Goal: Task Accomplishment & Management: Manage account settings

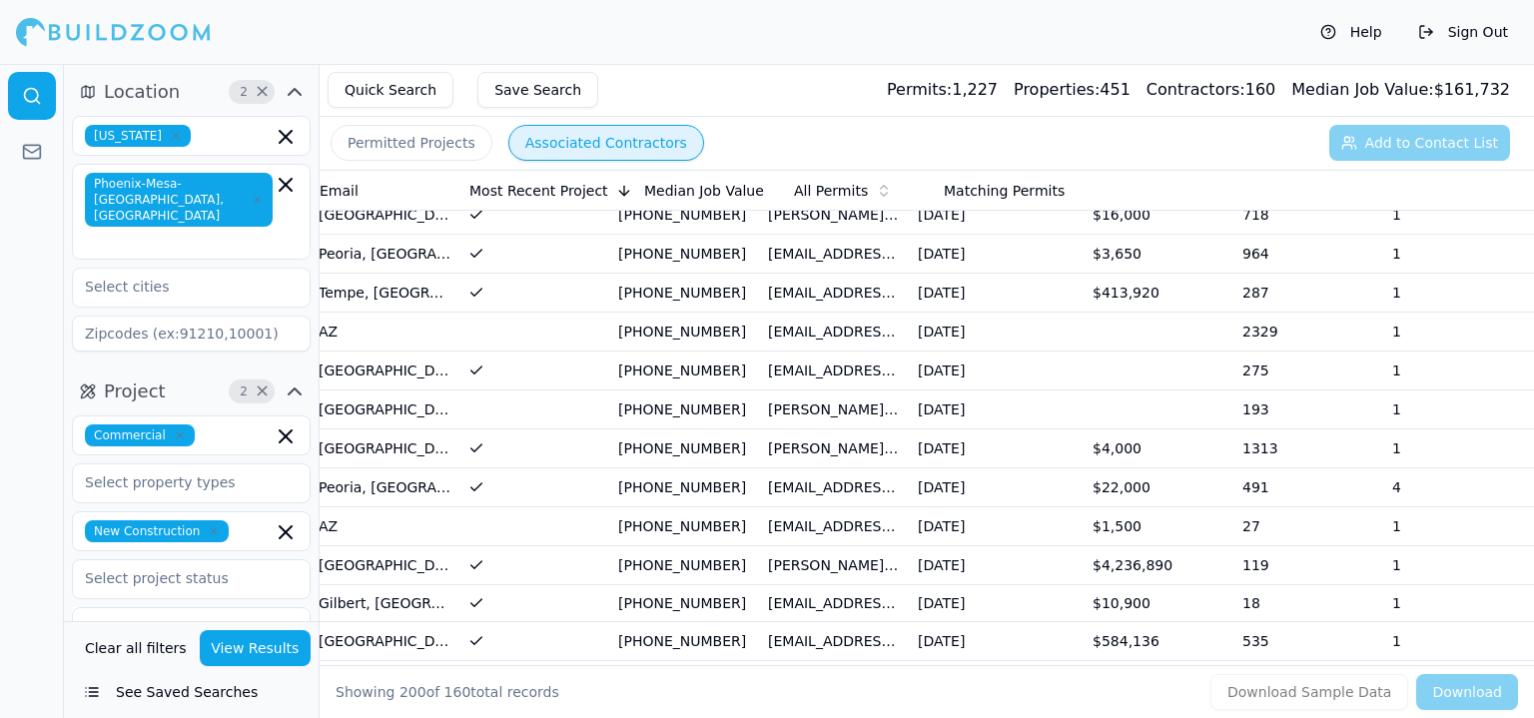
scroll to position [0, 279]
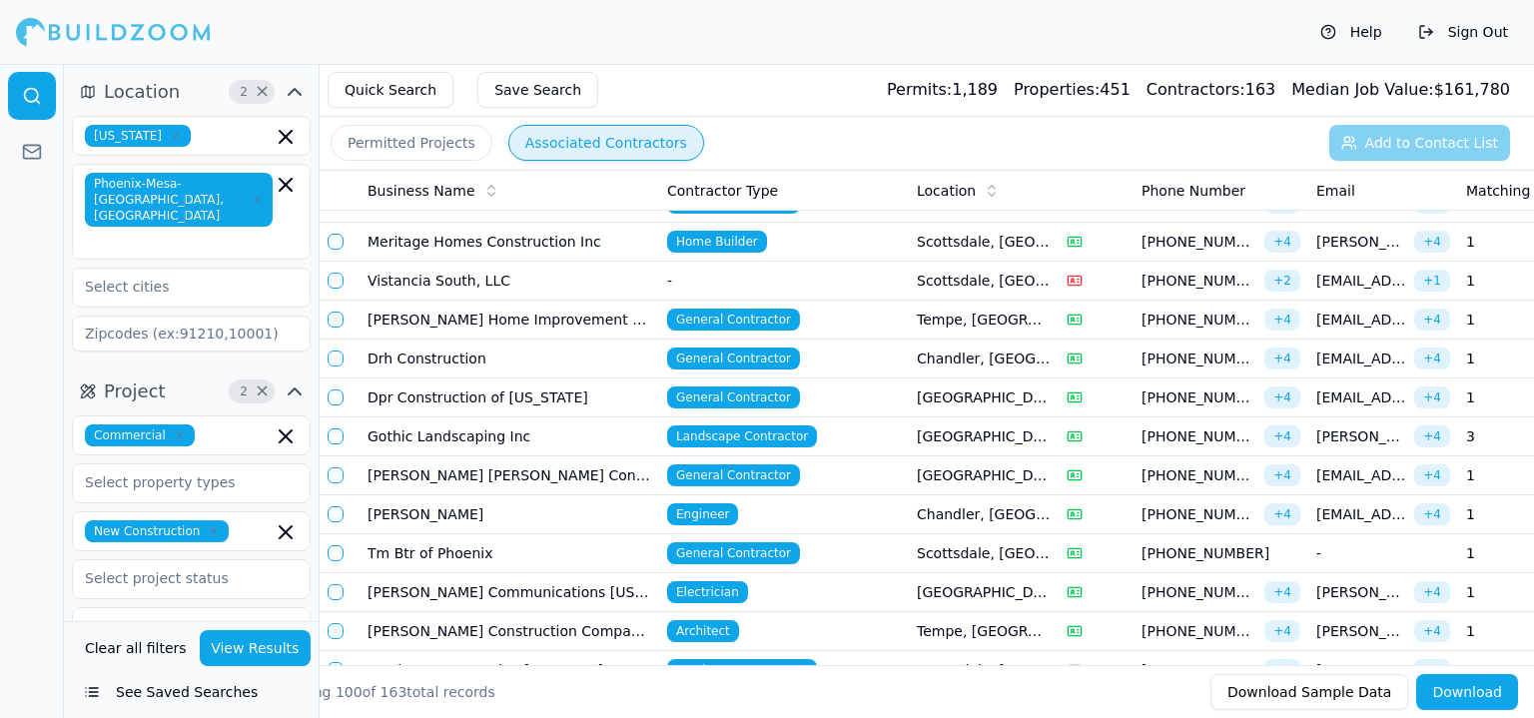
scroll to position [200, 0]
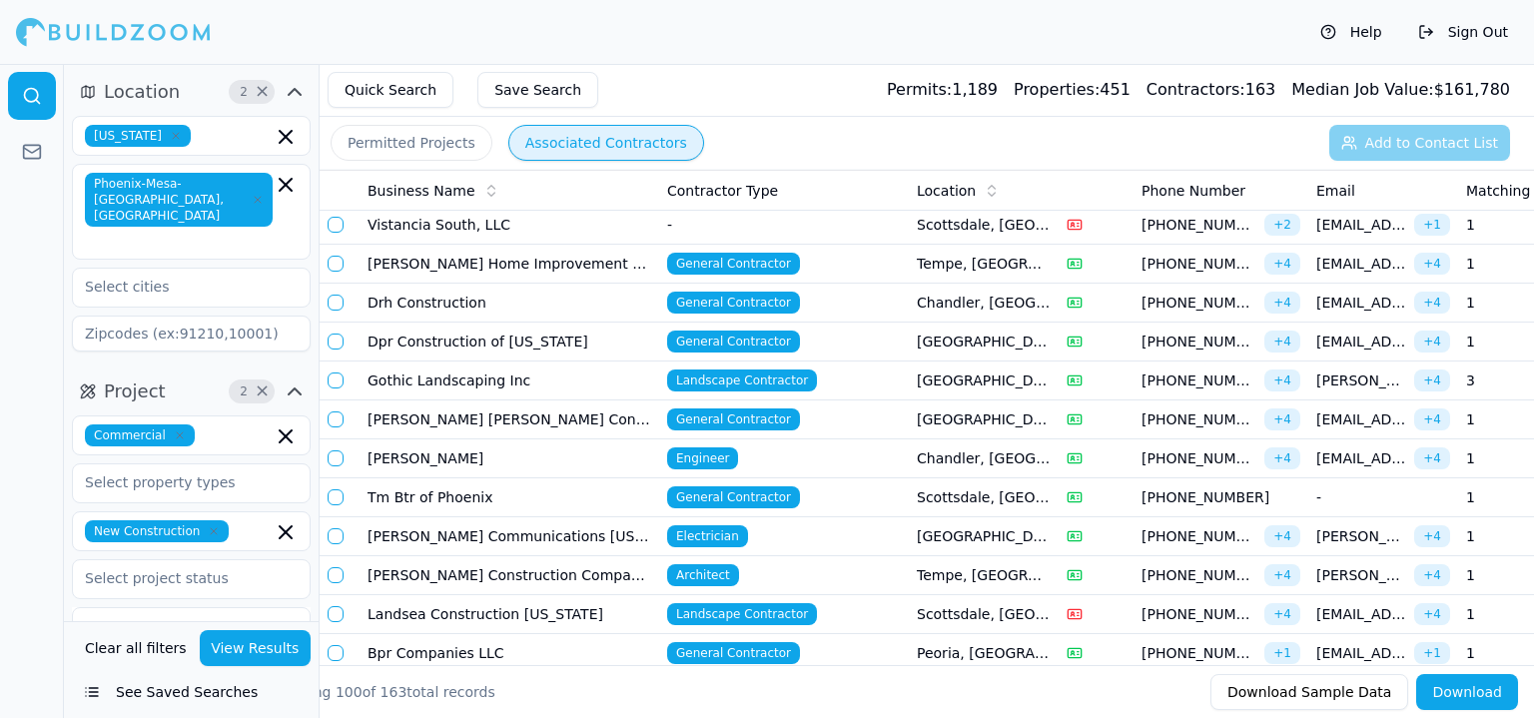
drag, startPoint x: 368, startPoint y: 433, endPoint x: 443, endPoint y: 558, distance: 145.6
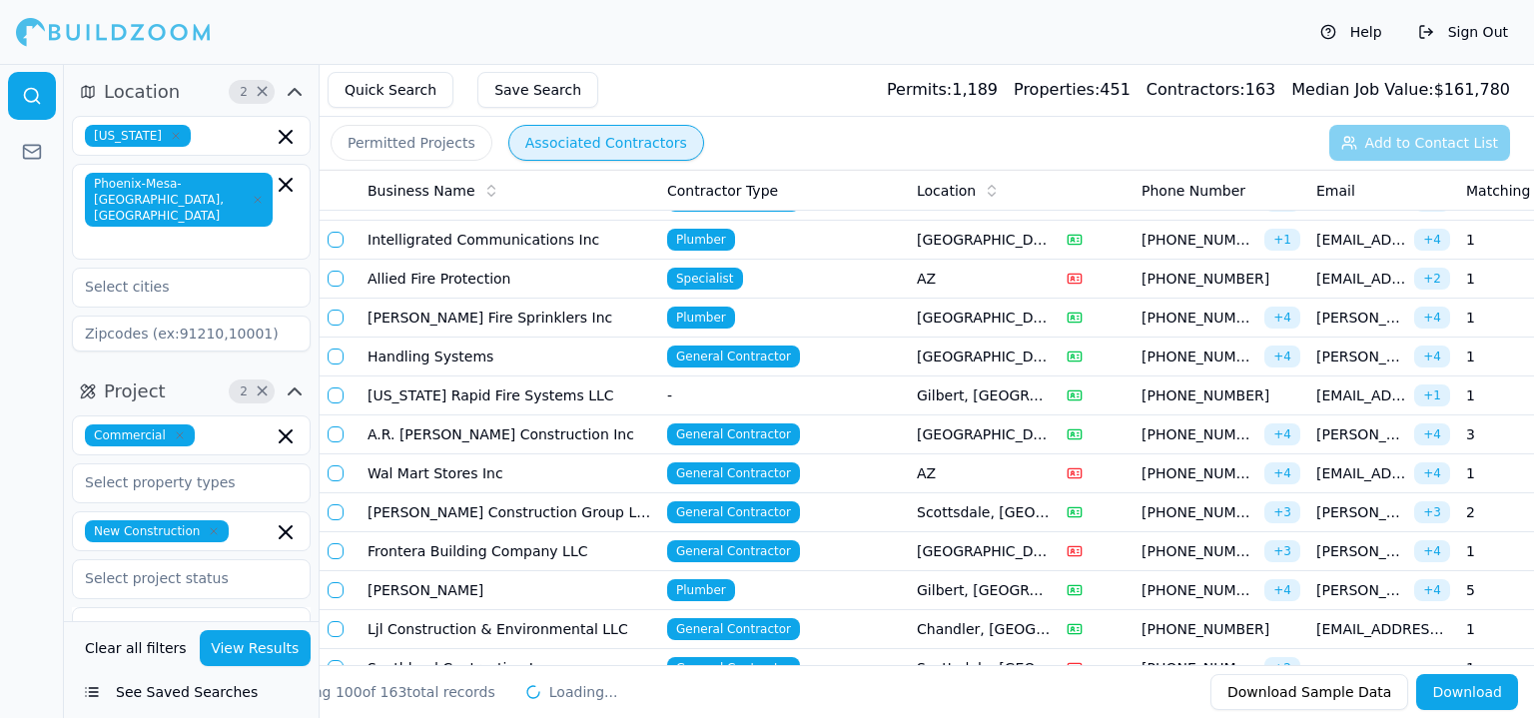
scroll to position [2796, 0]
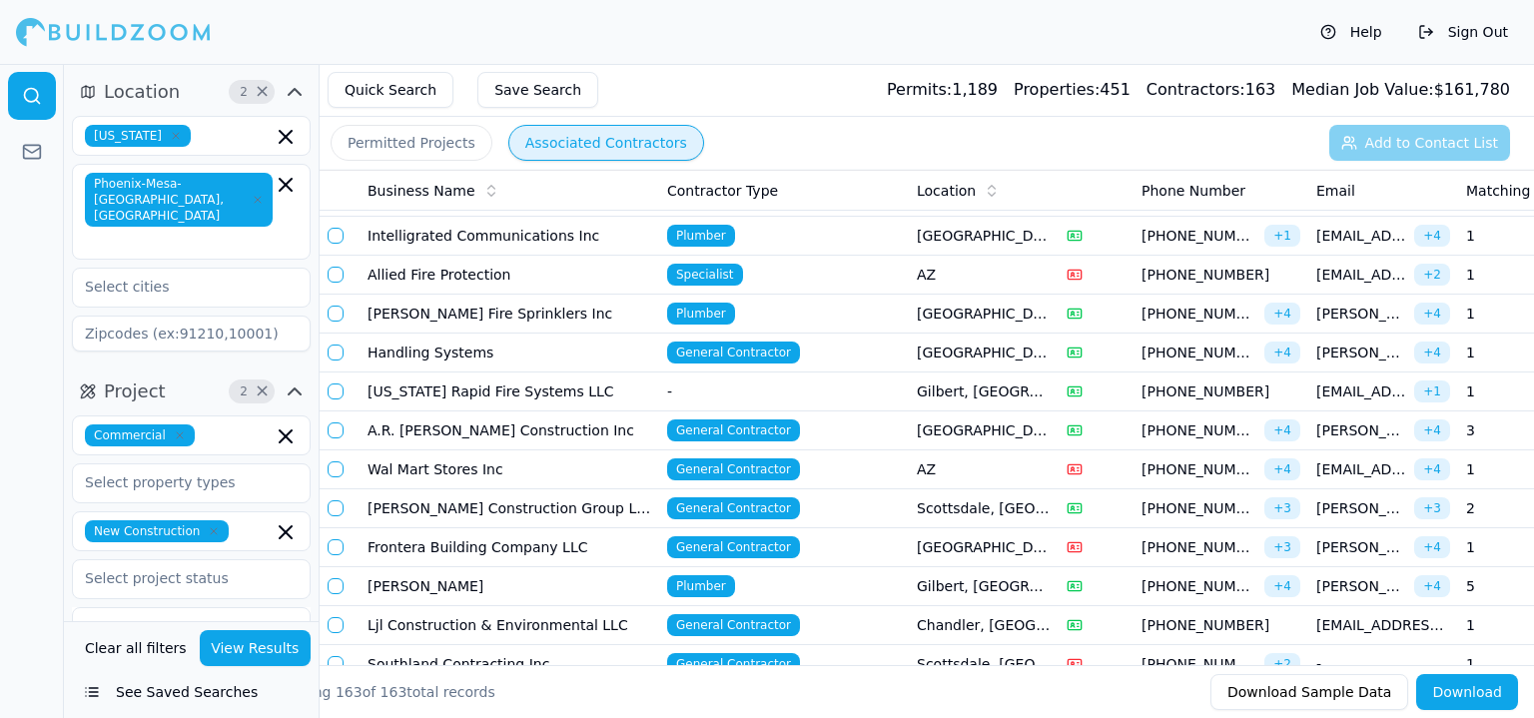
click at [507, 411] on td "A.R. Mays Construction Inc" at bounding box center [509, 430] width 300 height 39
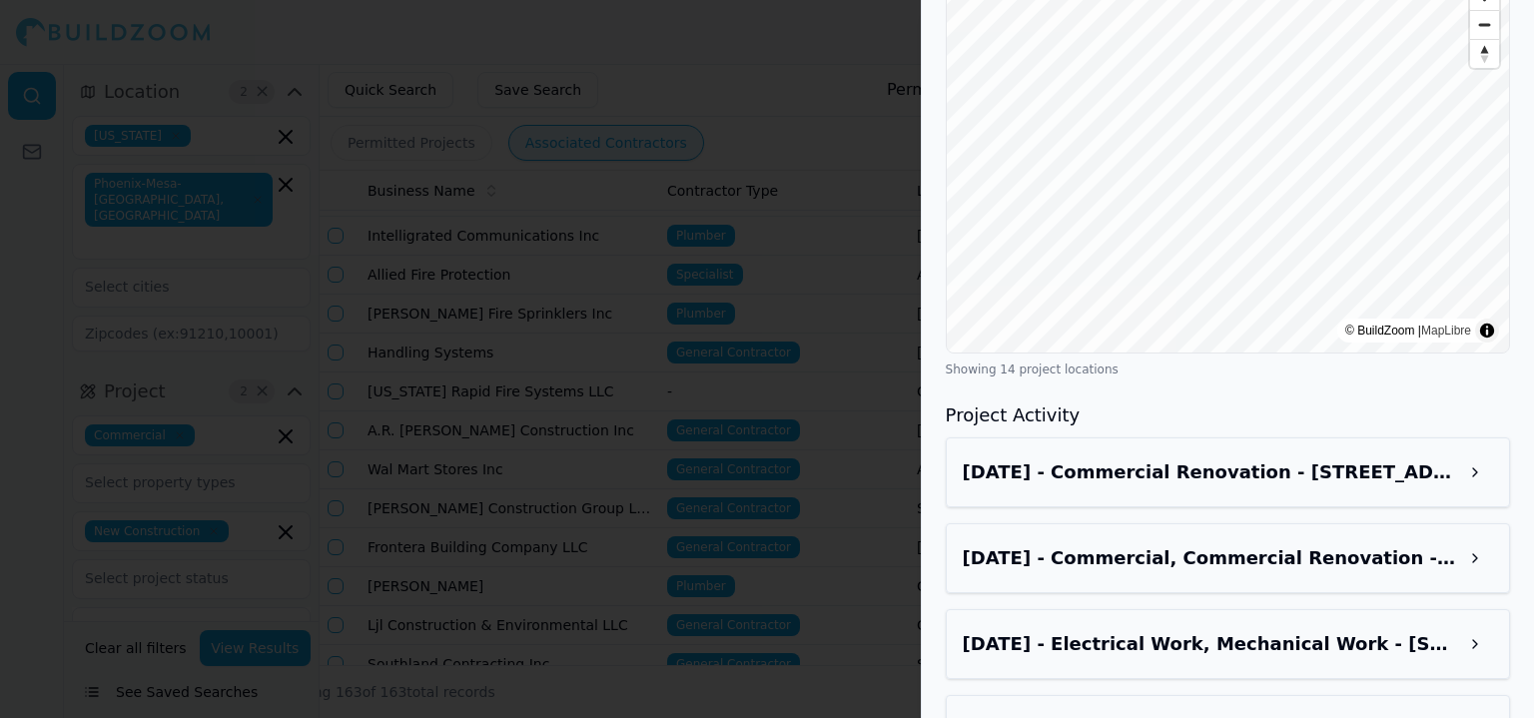
scroll to position [2396, 0]
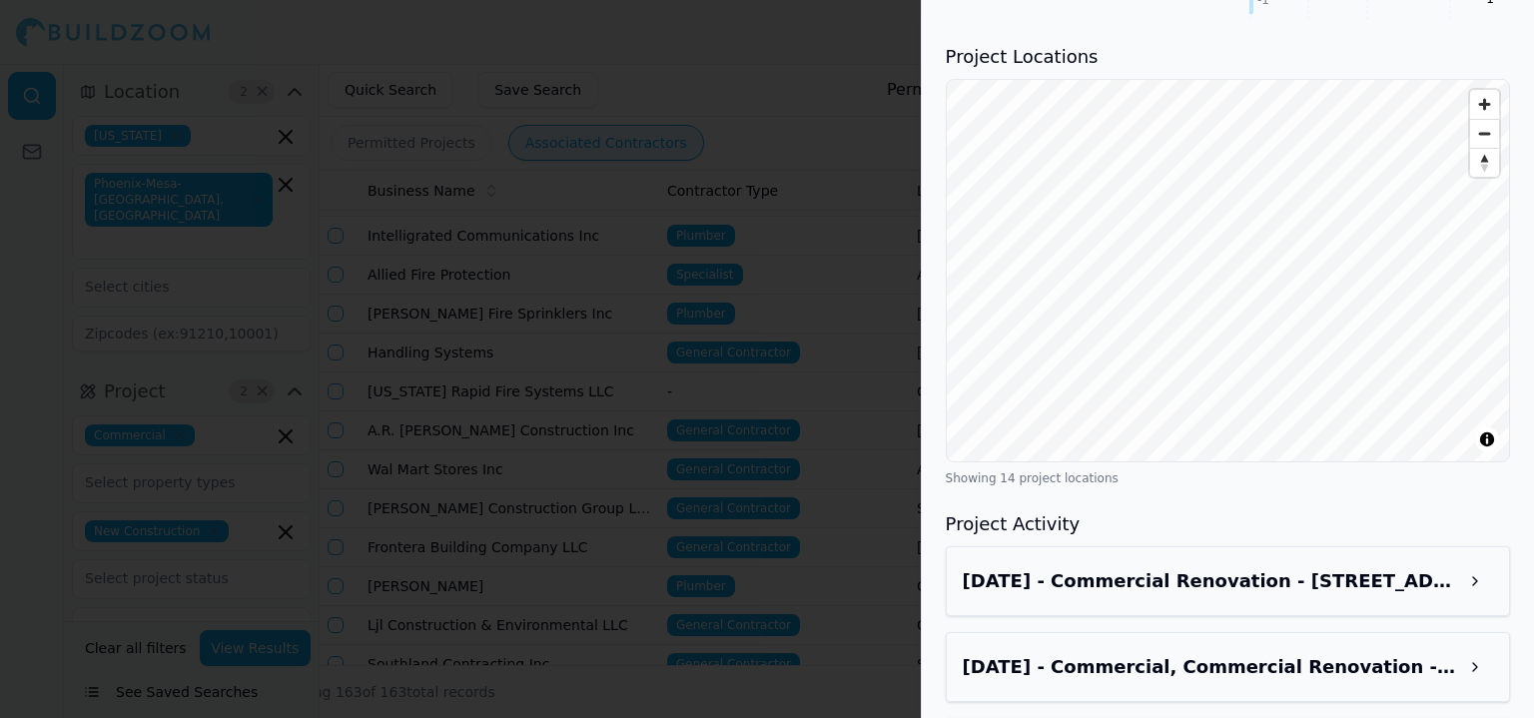
click at [903, 348] on div at bounding box center [767, 359] width 1534 height 718
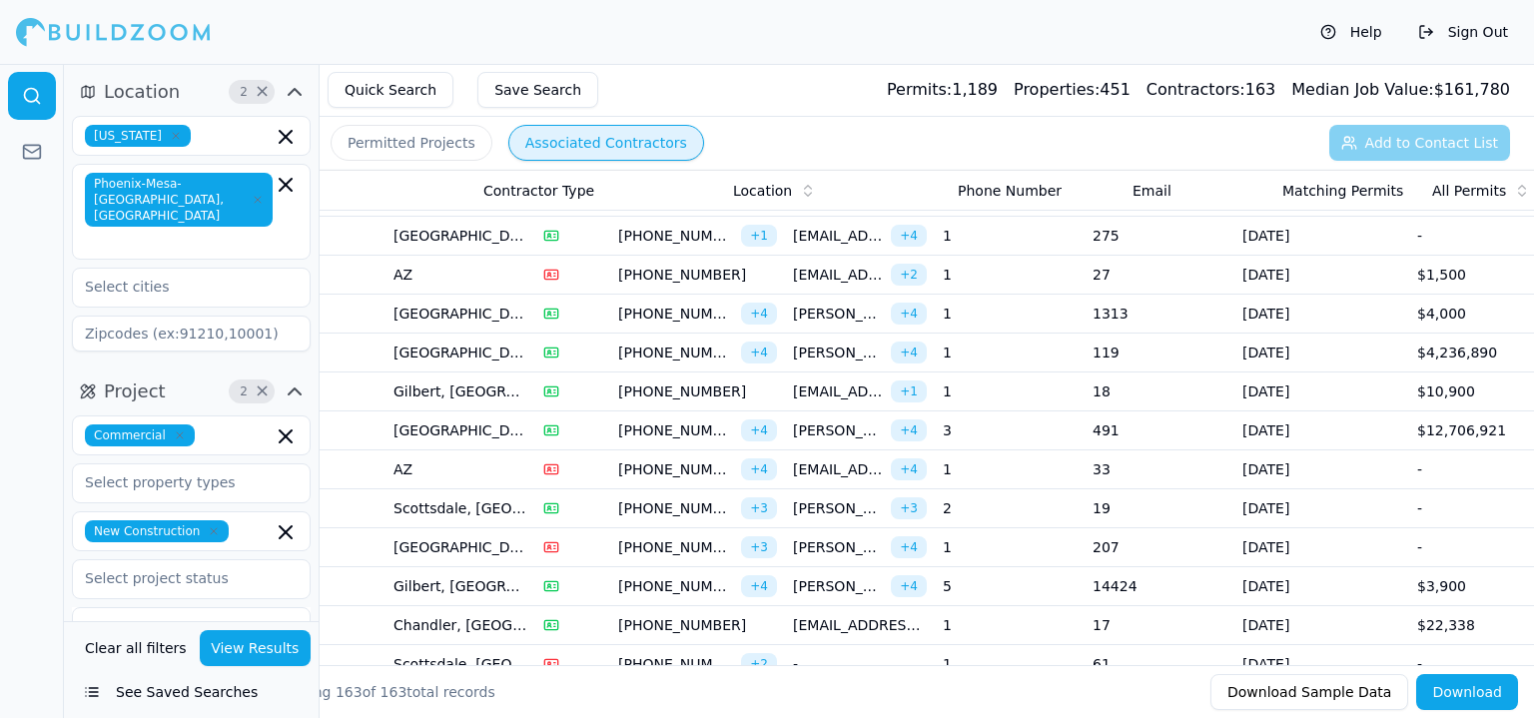
scroll to position [0, 547]
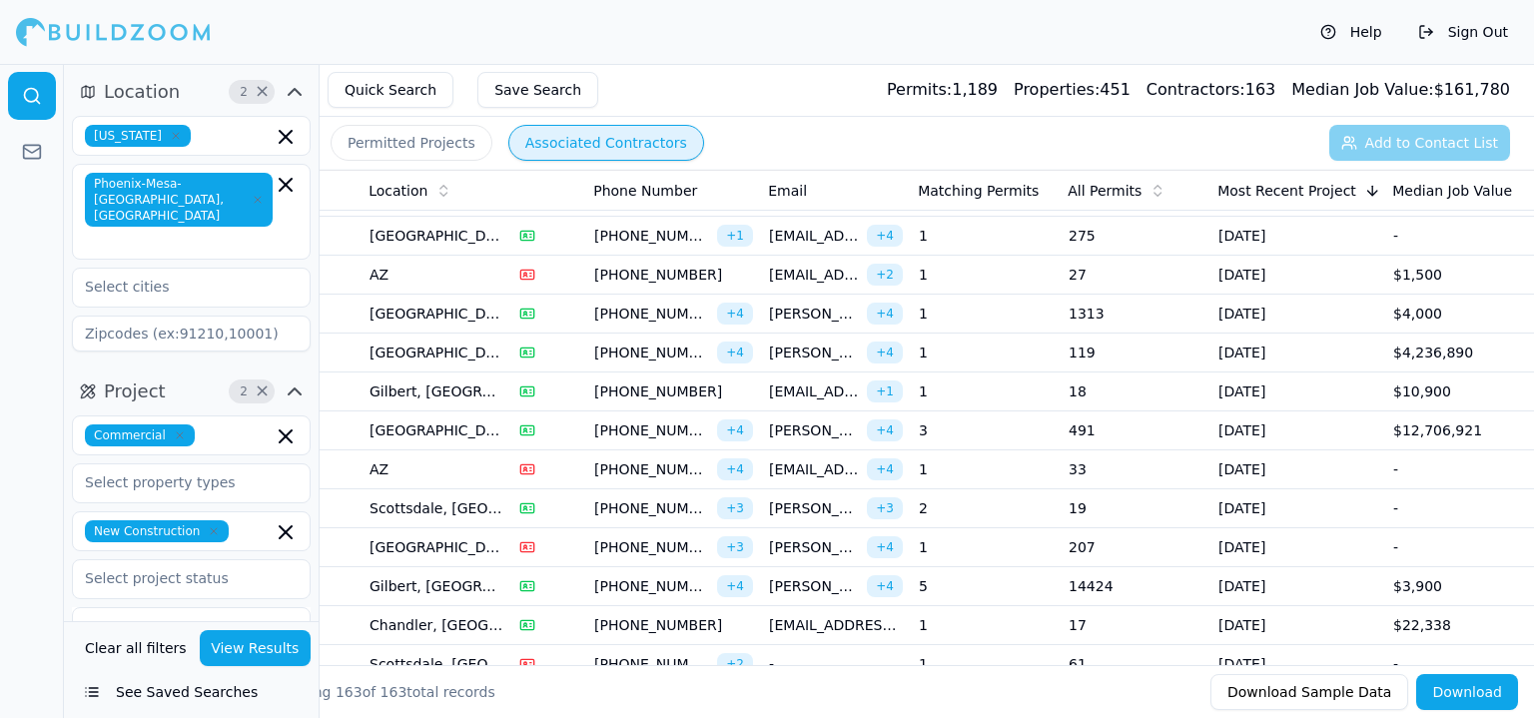
drag, startPoint x: 1097, startPoint y: 392, endPoint x: 1296, endPoint y: 384, distance: 198.9
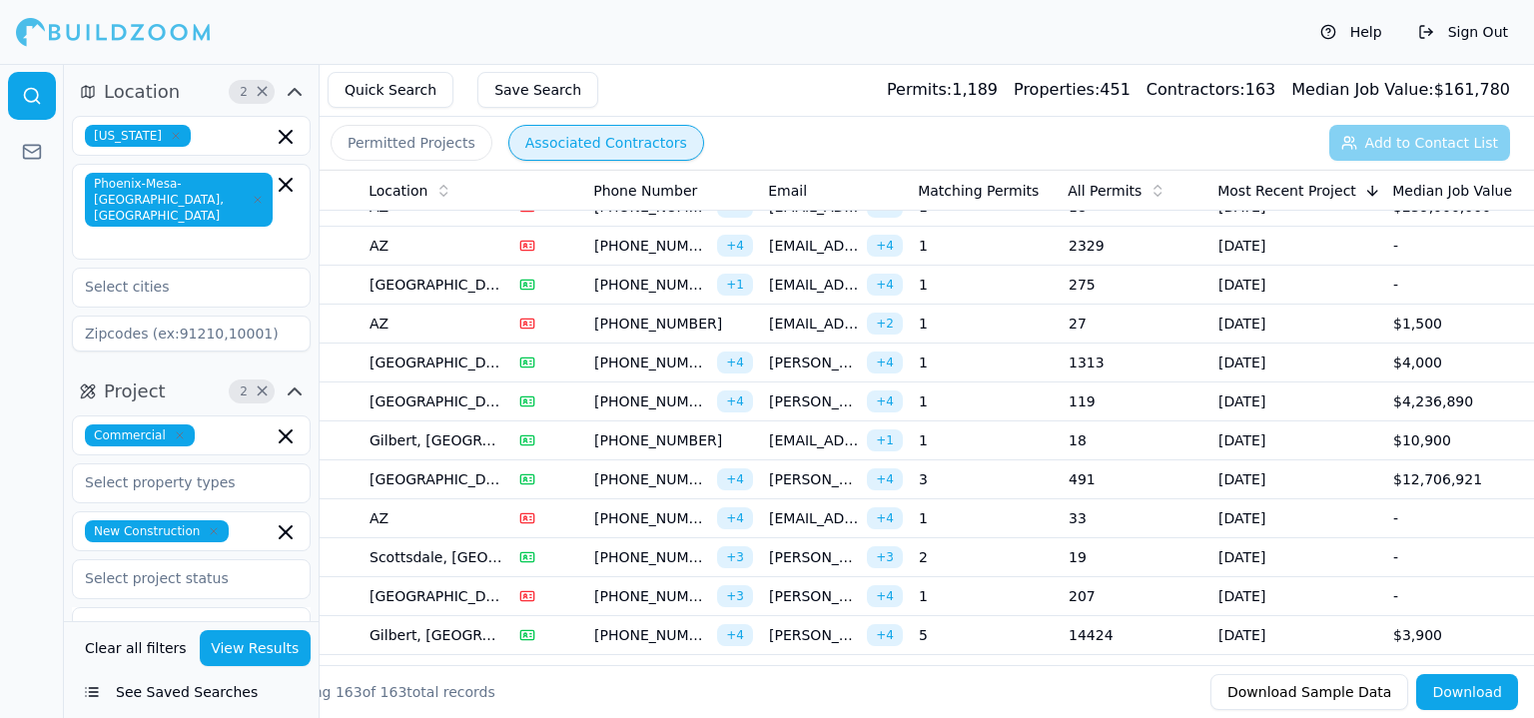
scroll to position [2696, 0]
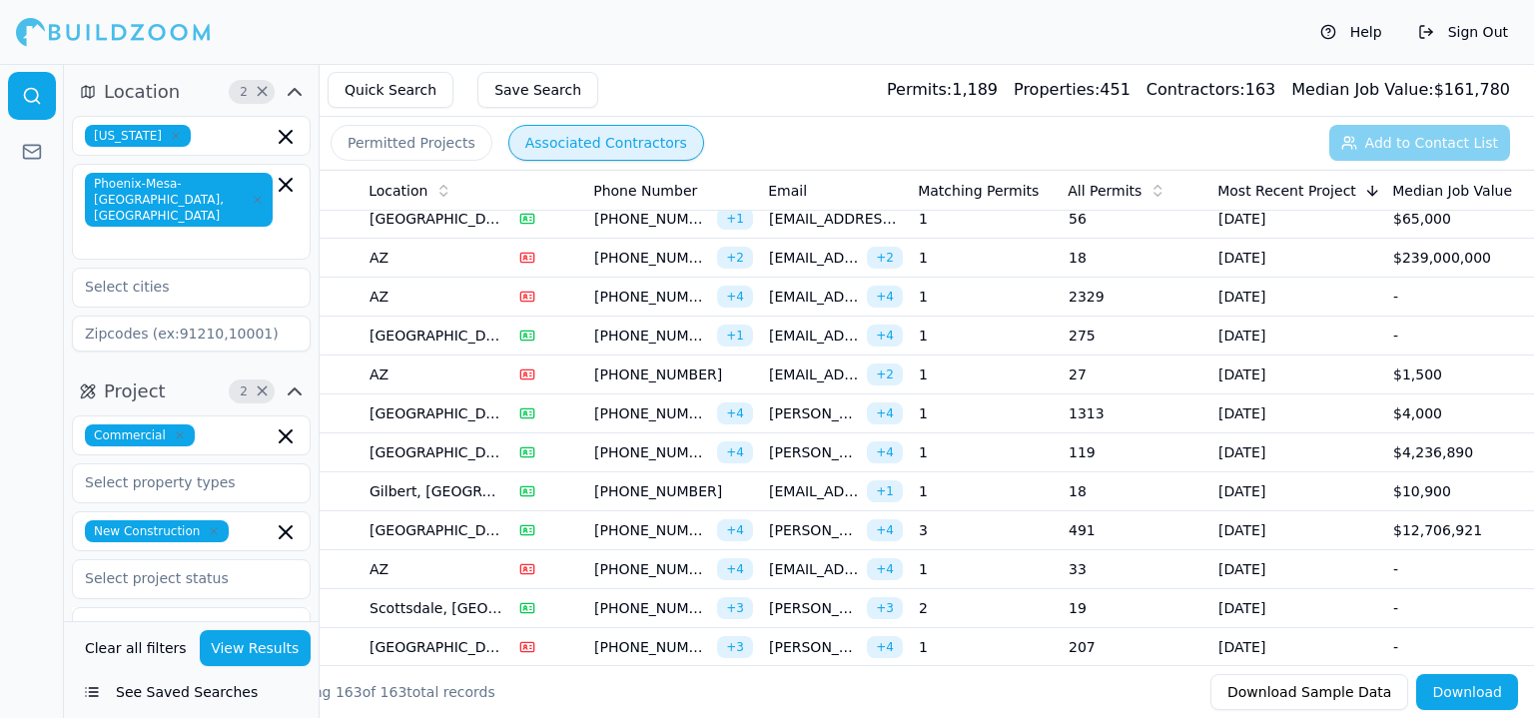
click at [1088, 437] on td "119" at bounding box center [1135, 452] width 150 height 39
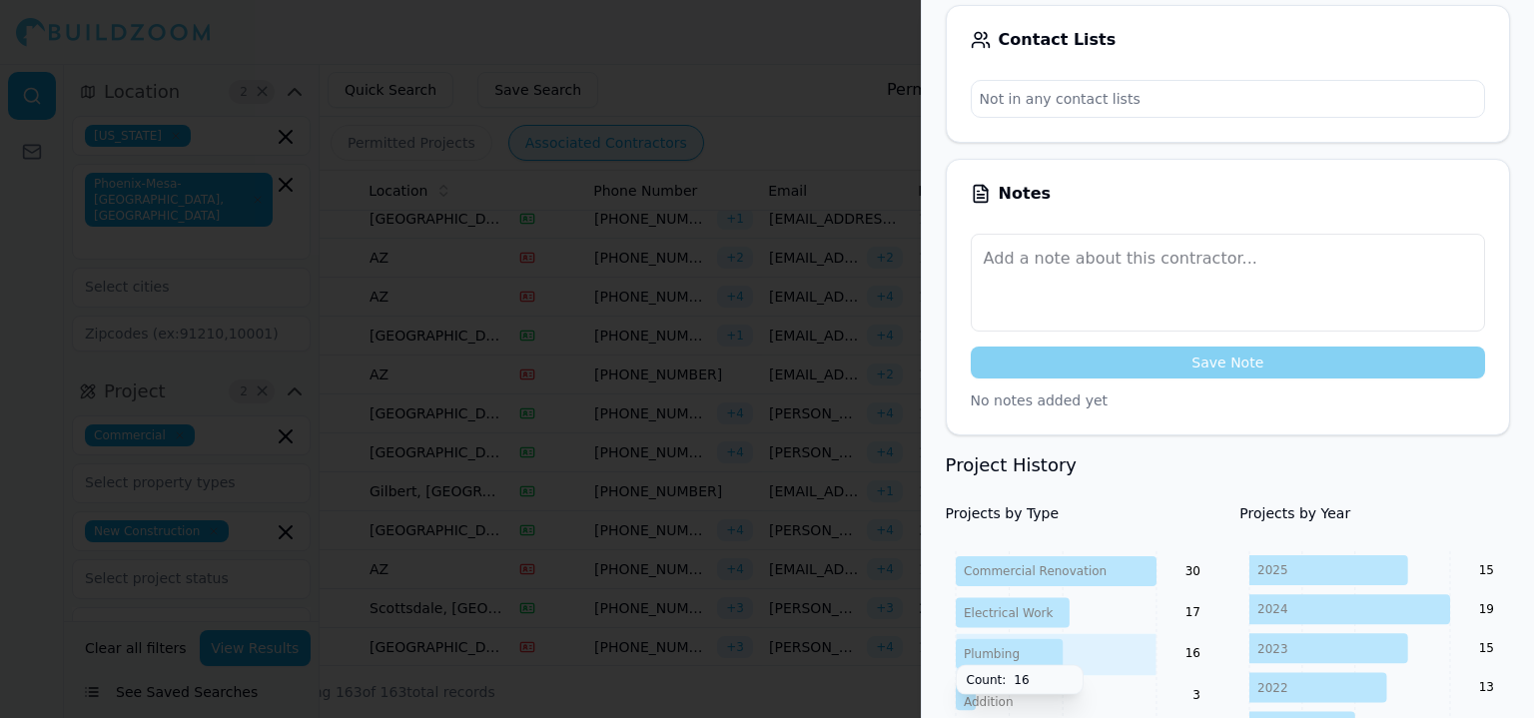
scroll to position [699, 0]
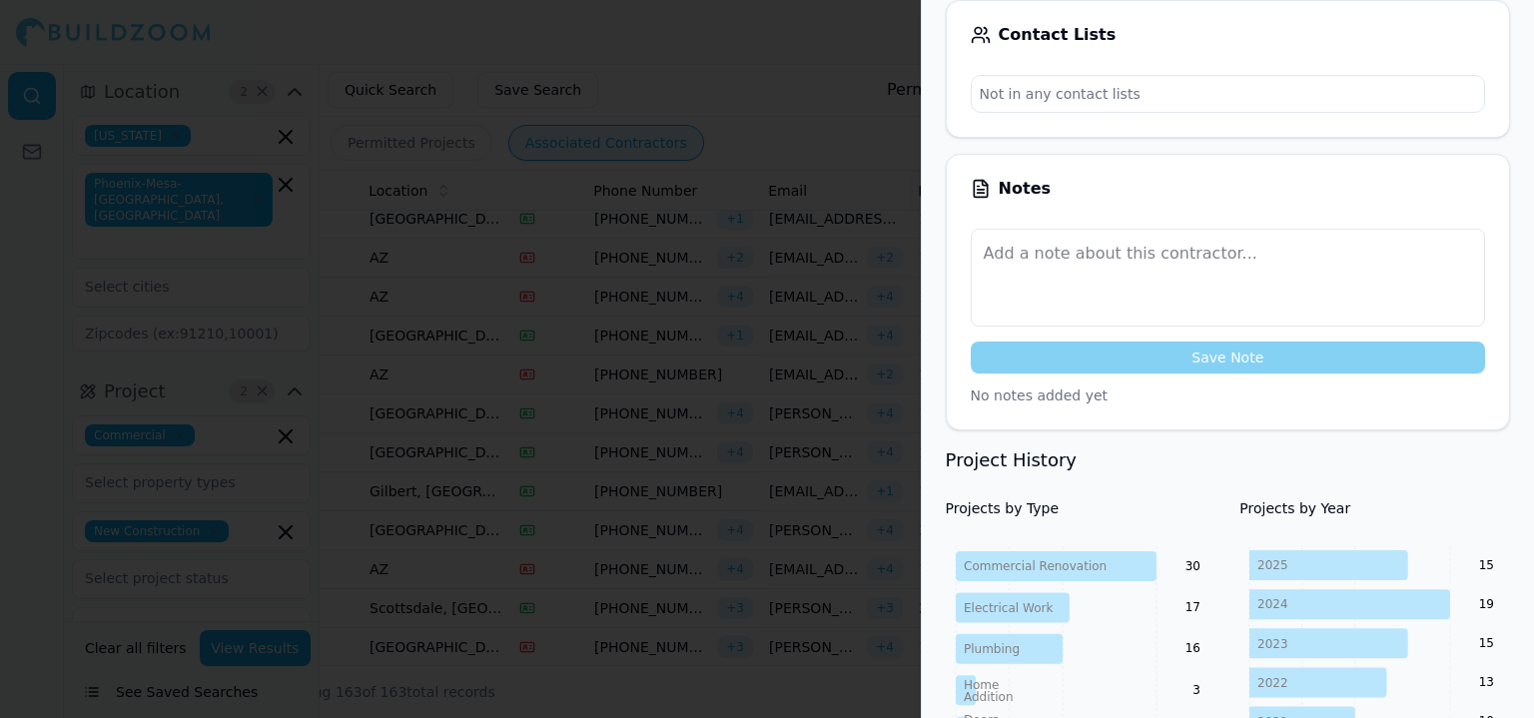
click at [826, 543] on div at bounding box center [767, 359] width 1534 height 718
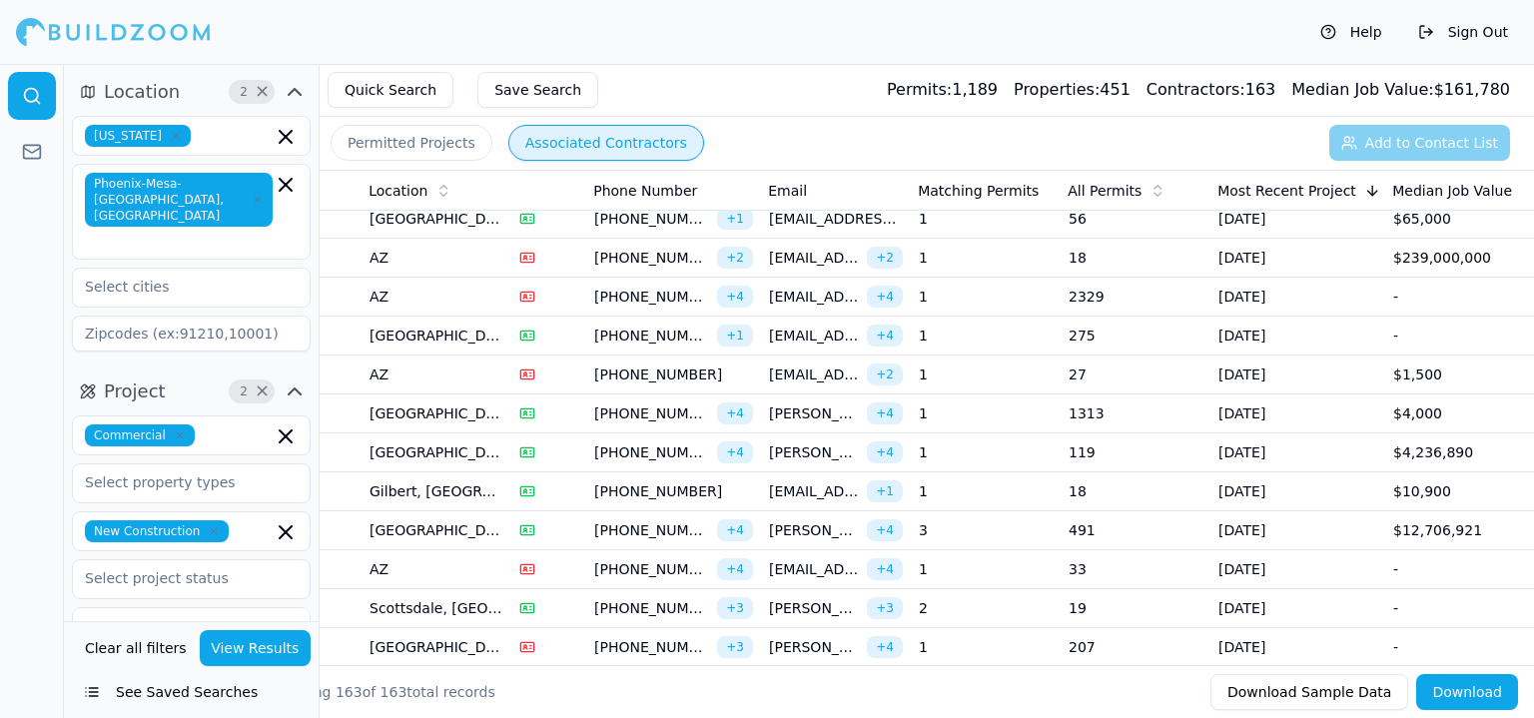
click at [1030, 528] on td "3" at bounding box center [986, 530] width 150 height 39
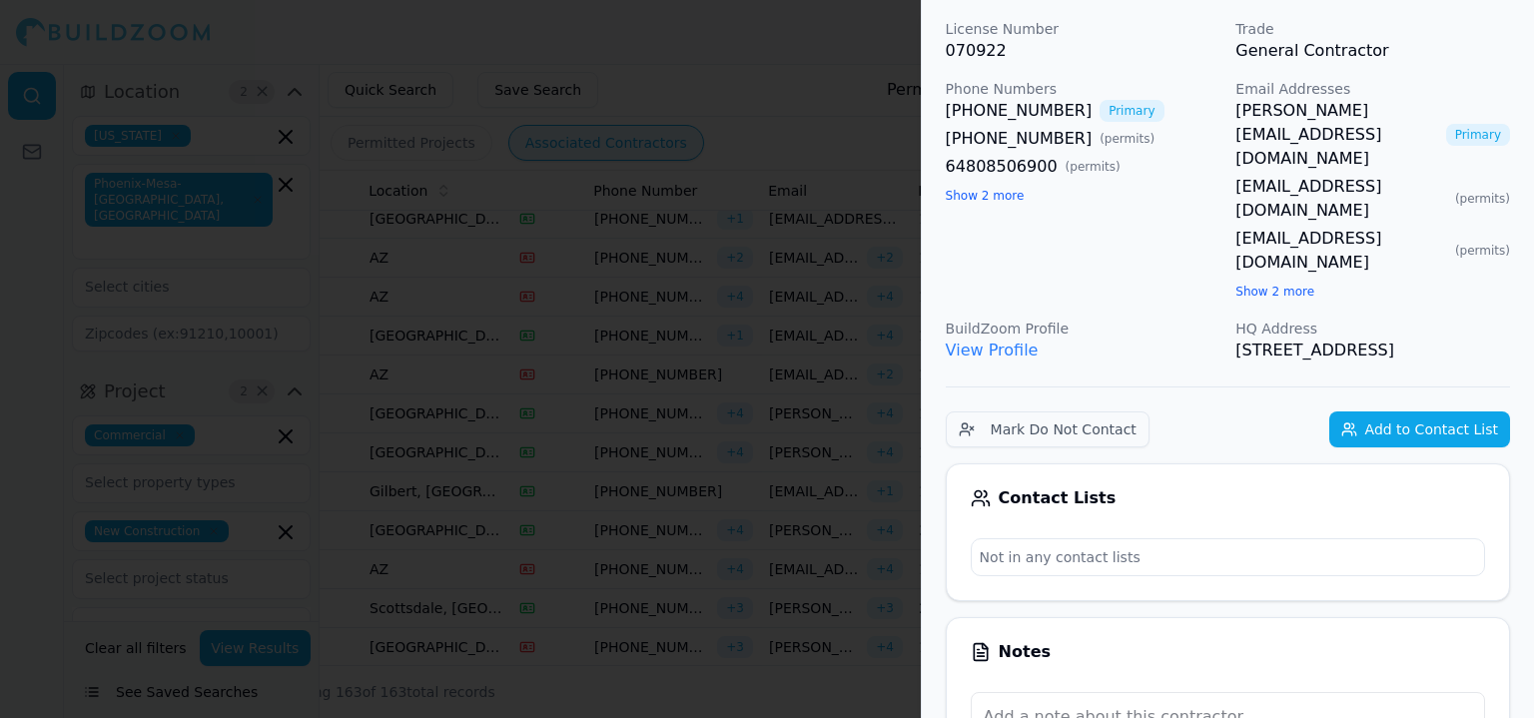
scroll to position [100, 0]
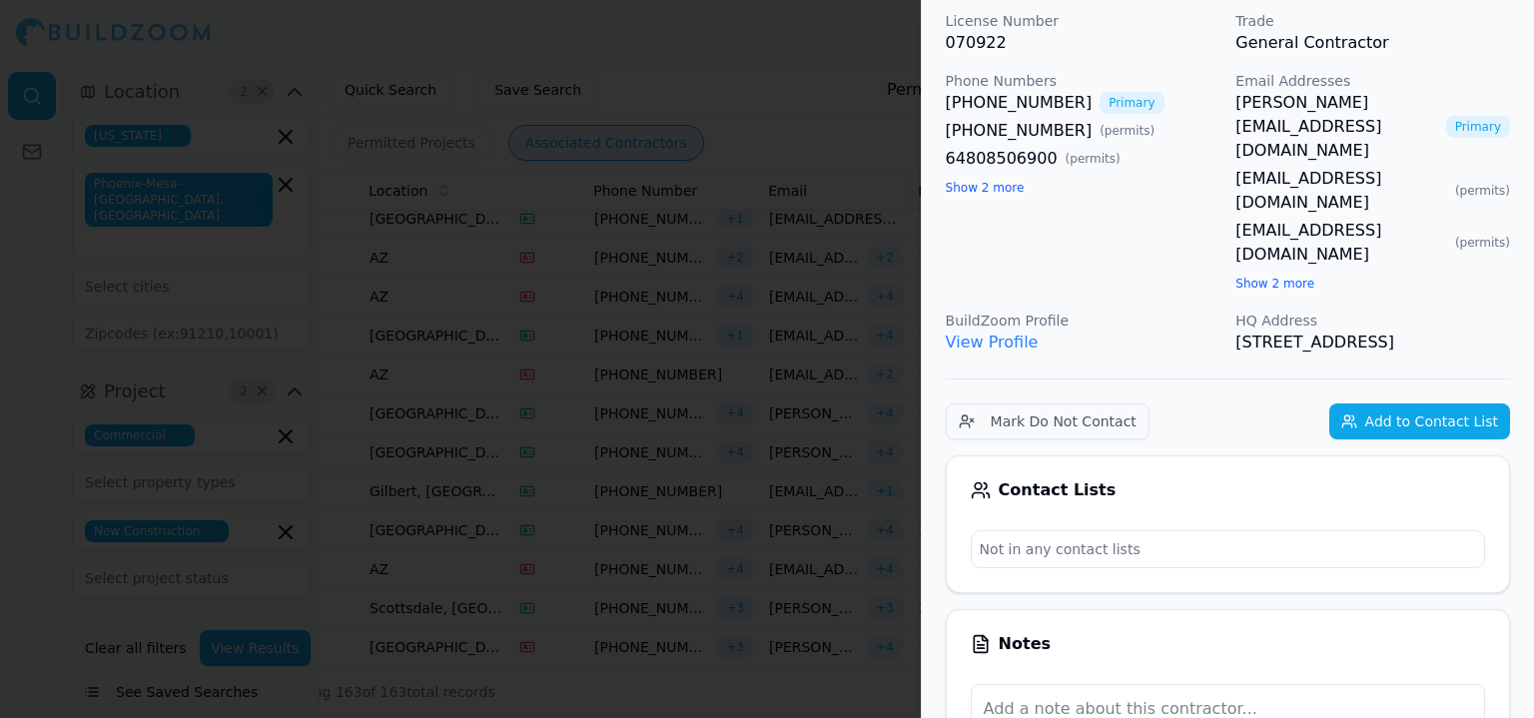
click at [1423, 403] on button "Add to Contact List" at bounding box center [1419, 421] width 181 height 36
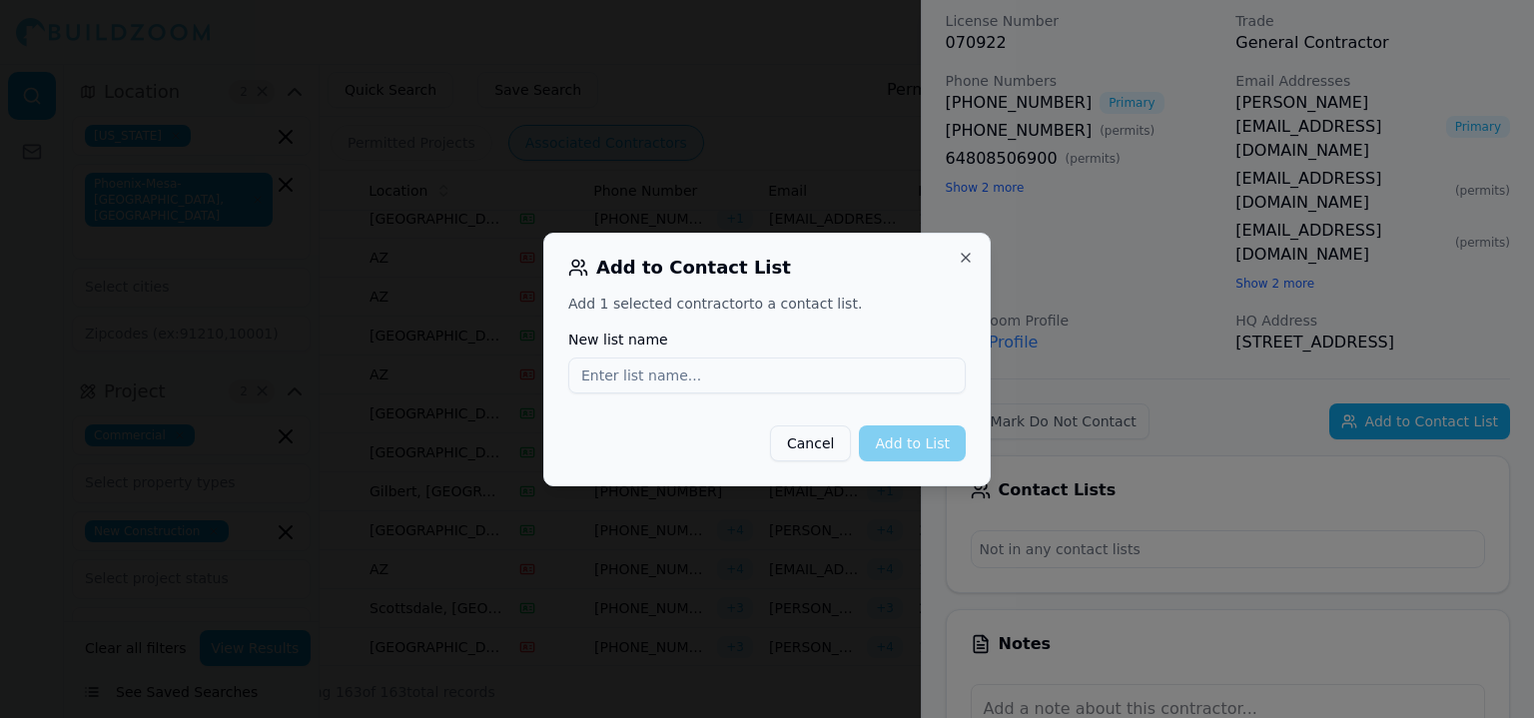
click at [835, 450] on button "Cancel" at bounding box center [810, 443] width 81 height 36
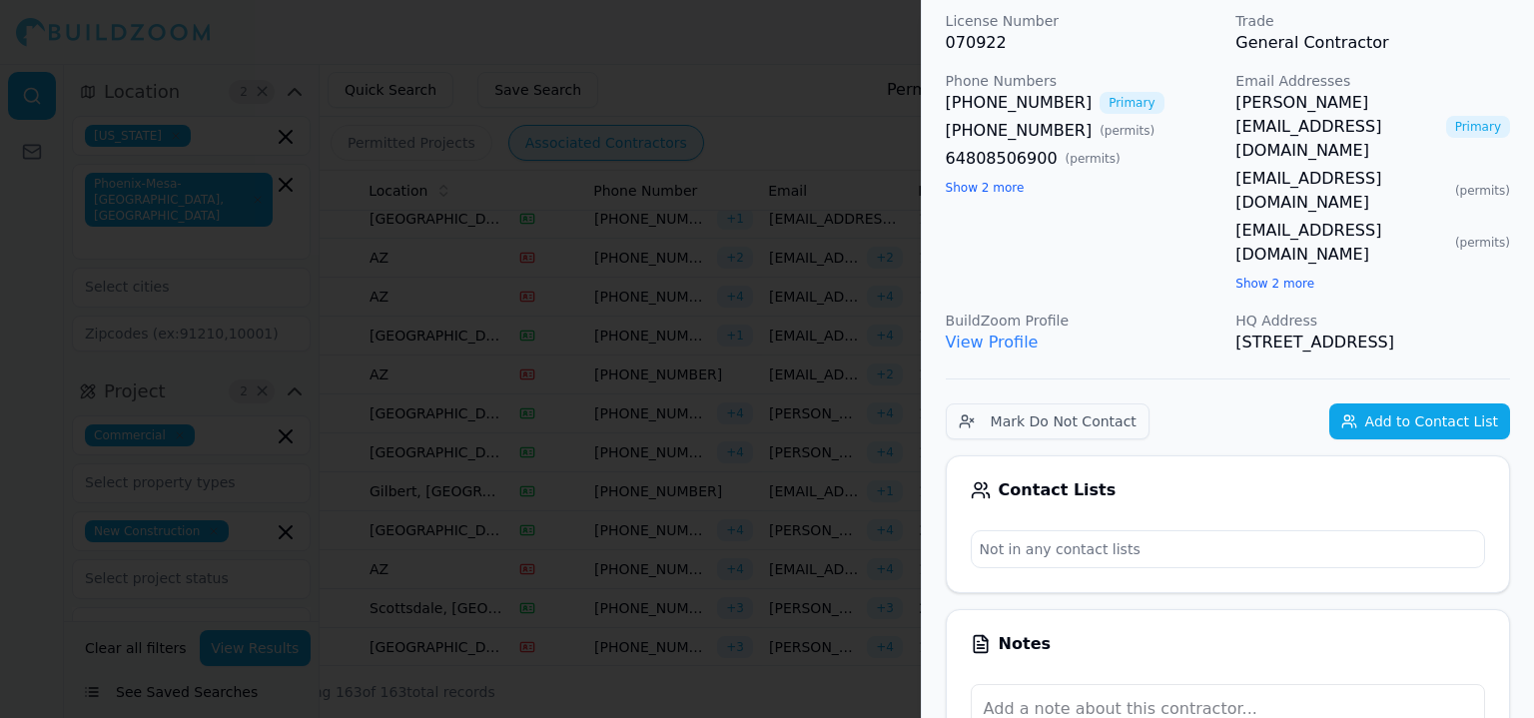
click at [835, 434] on div at bounding box center [767, 359] width 1534 height 718
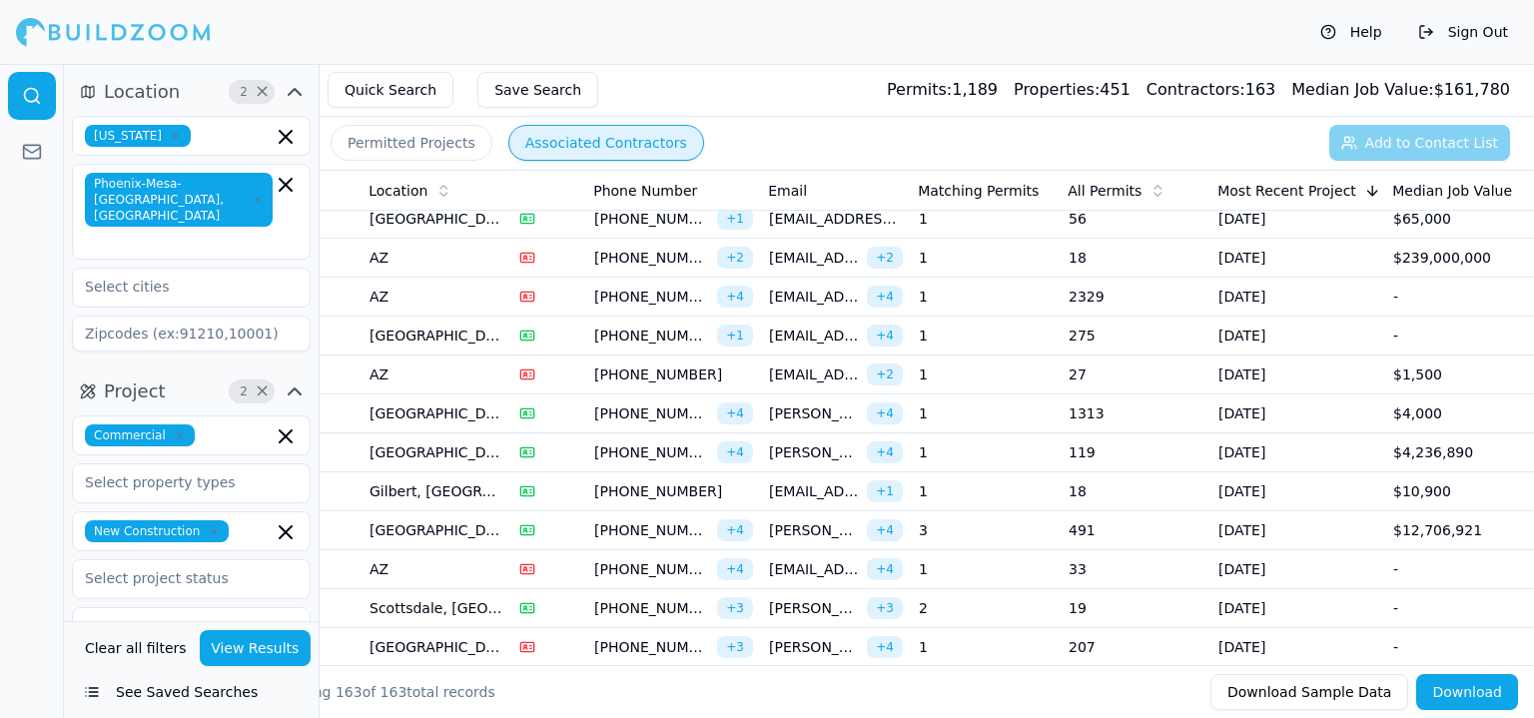
click at [1412, 518] on td "$12,706,921" at bounding box center [1460, 530] width 150 height 39
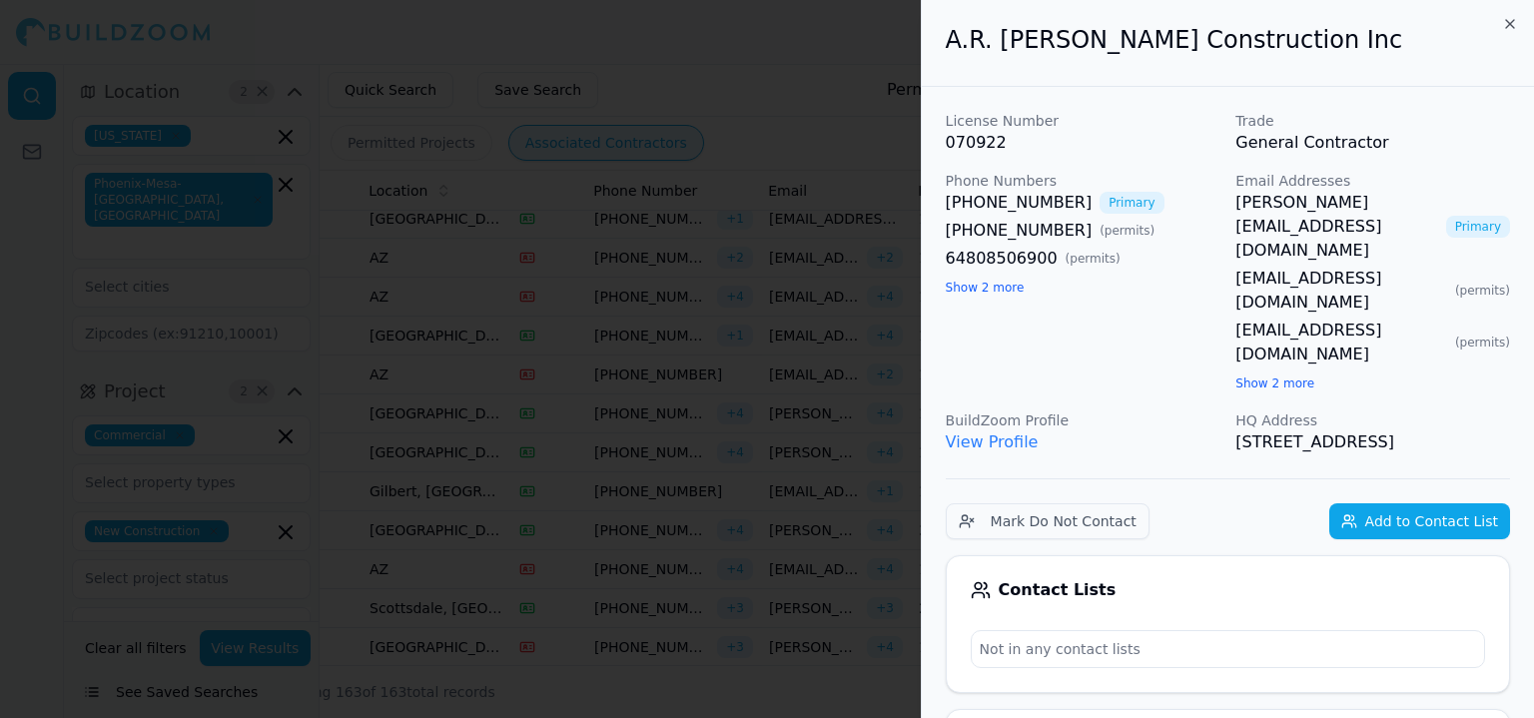
click at [1402, 503] on button "Add to Contact List" at bounding box center [1419, 521] width 181 height 36
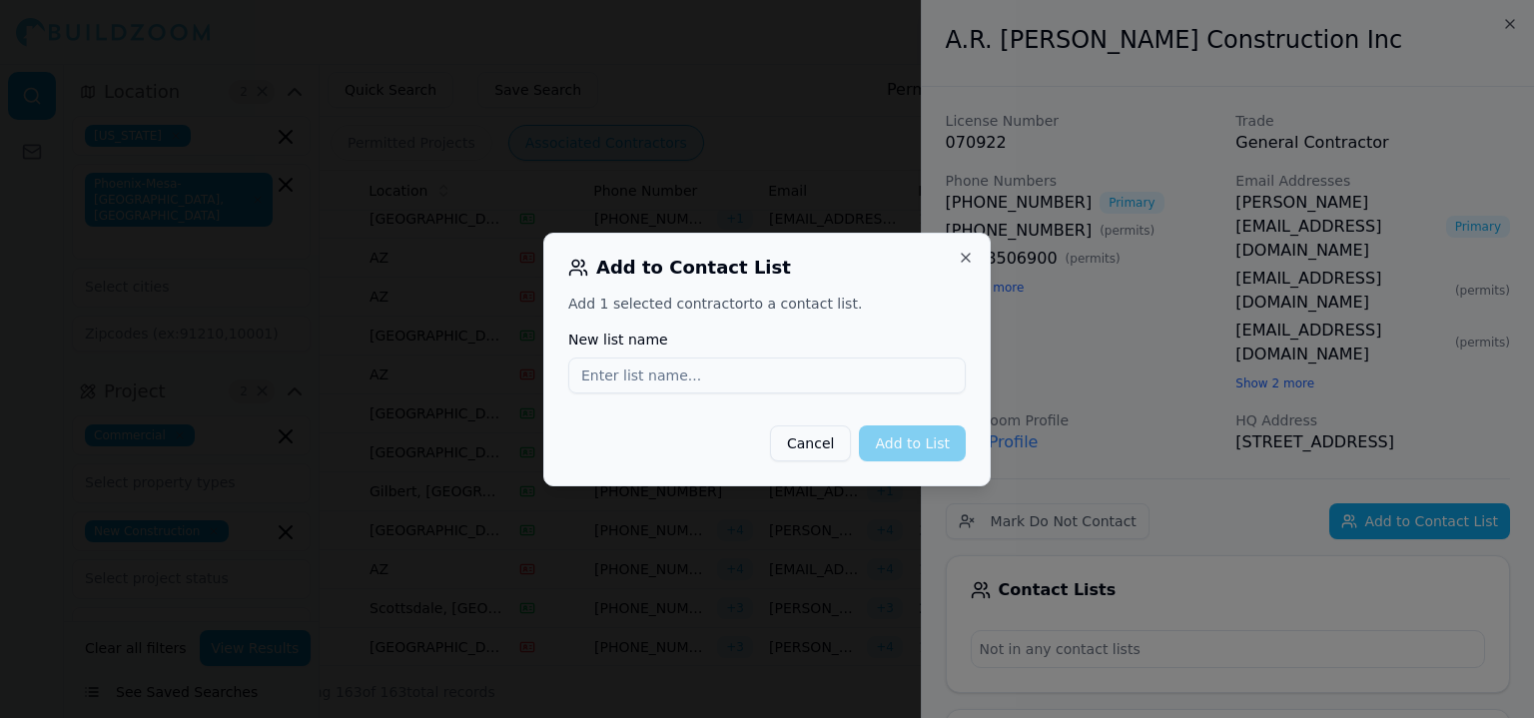
click at [890, 374] on input "New list name" at bounding box center [766, 375] width 397 height 36
type input "Ovrwatch leads"
click at [943, 450] on button "Add to List" at bounding box center [912, 443] width 107 height 36
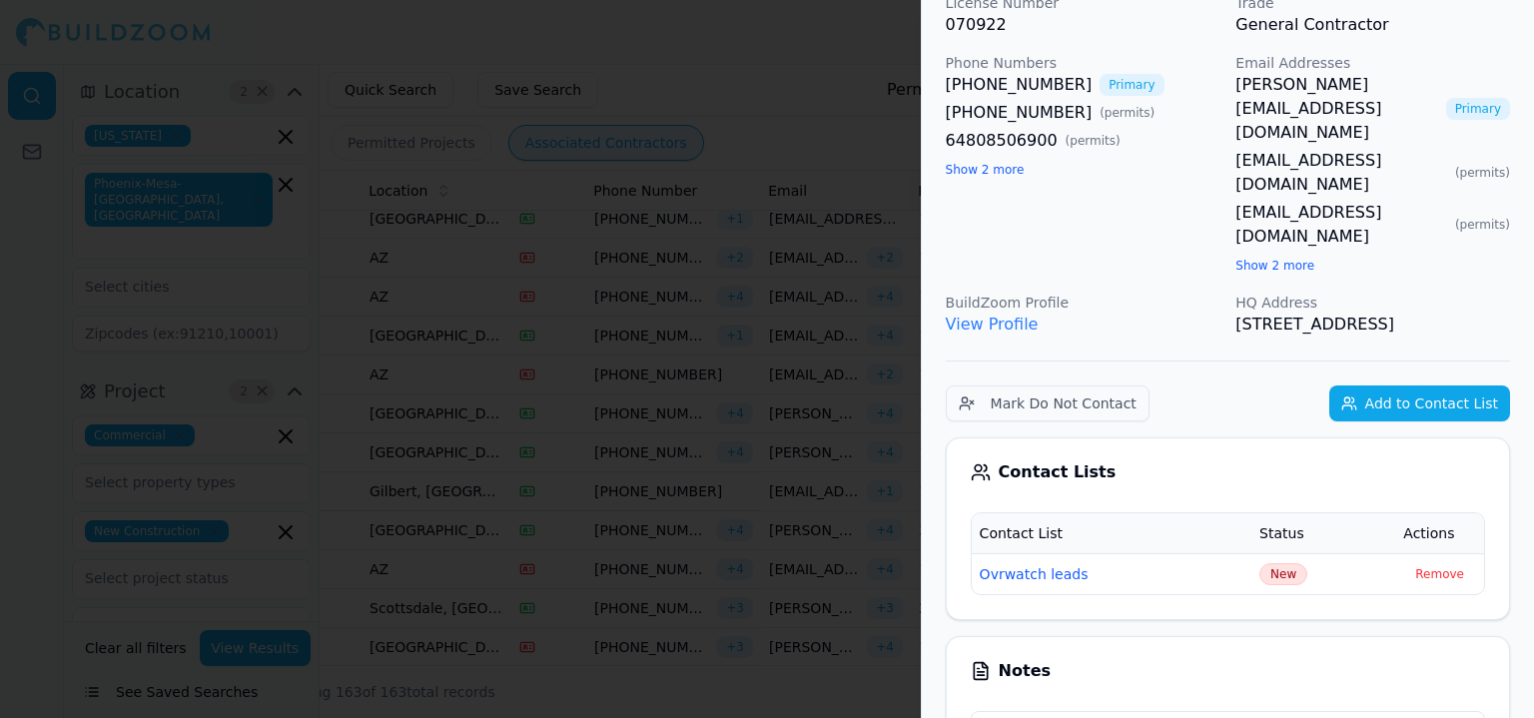
scroll to position [200, 0]
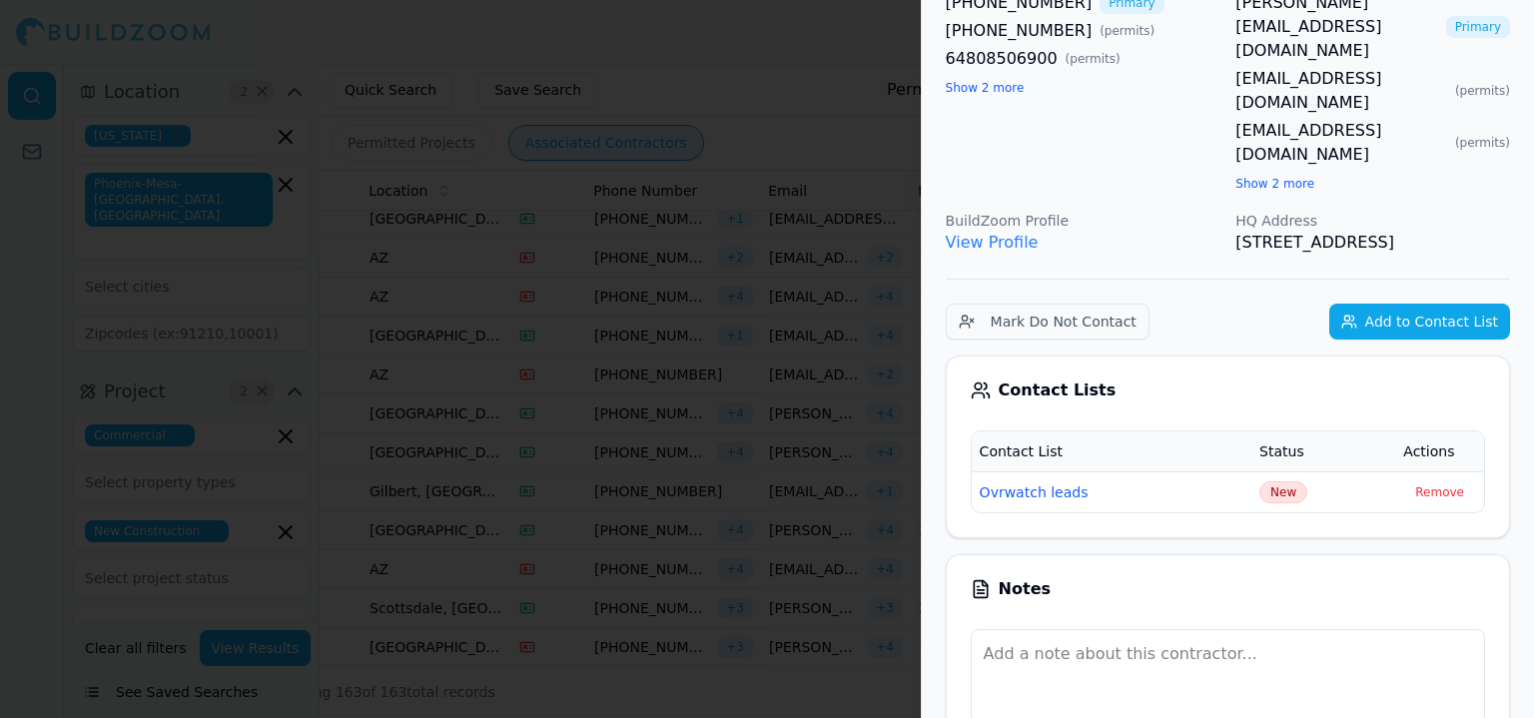
click at [1026, 482] on button "Ovrwatch leads" at bounding box center [1034, 492] width 109 height 20
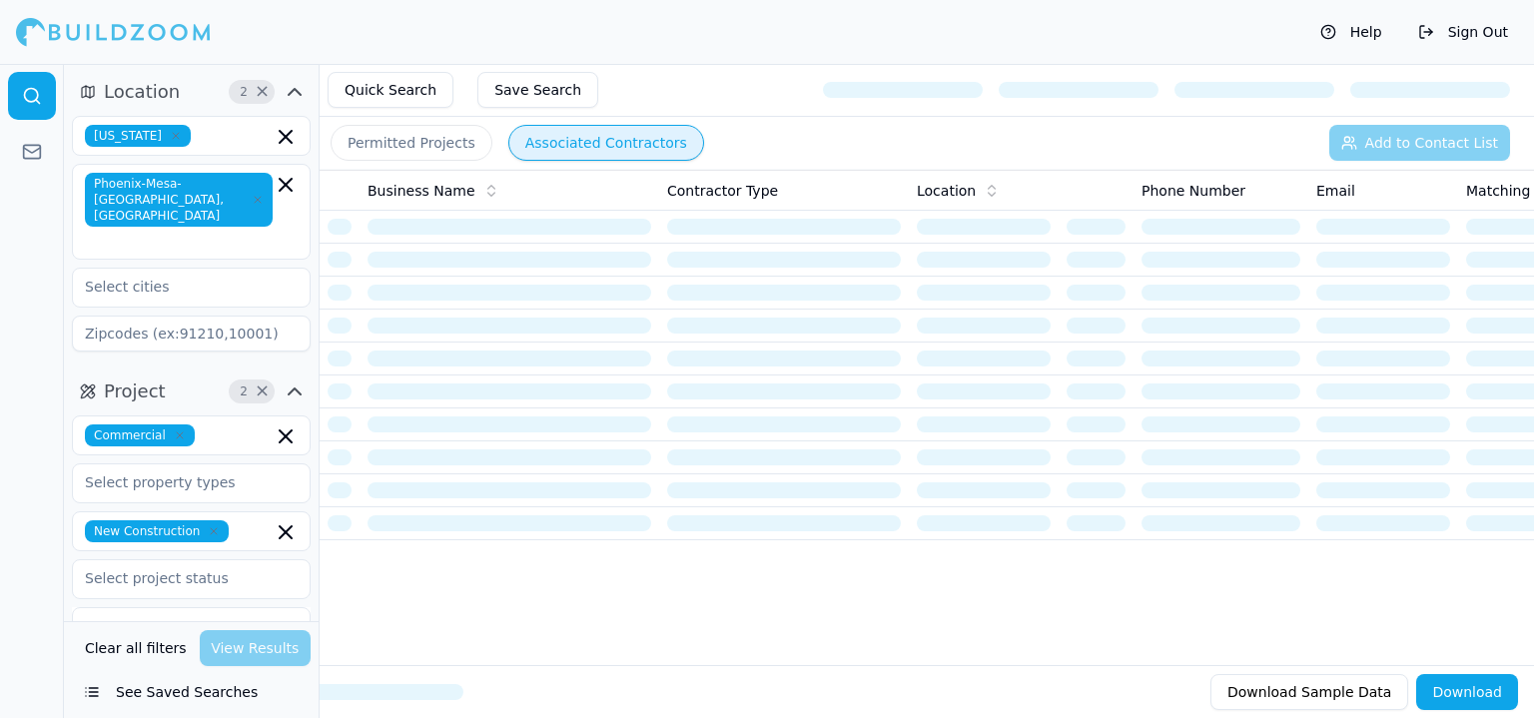
click at [448, 145] on button "Permitted Projects" at bounding box center [412, 143] width 162 height 36
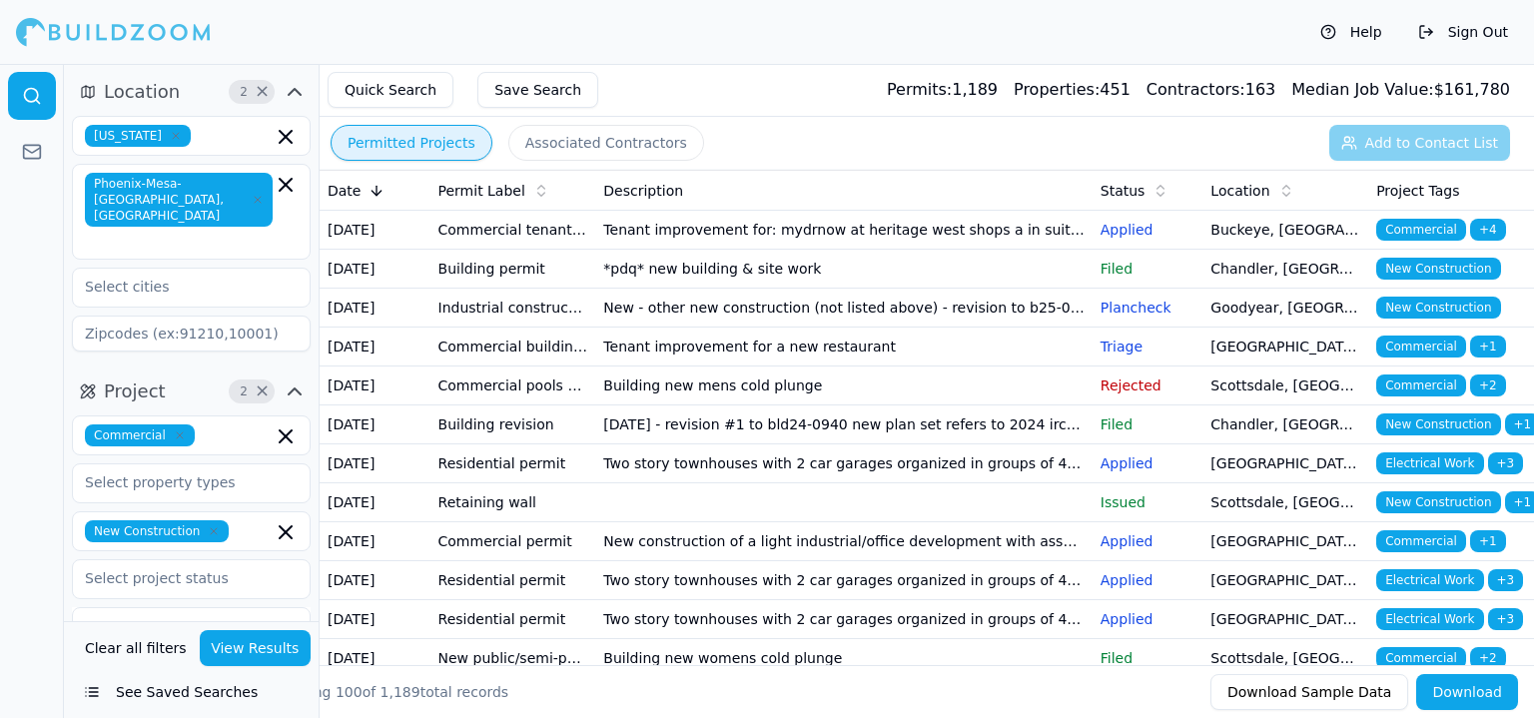
click at [783, 250] on td "Tenant improvement for: mydrnow at heritage west shops a in suite 106 (shell bl…" at bounding box center [843, 230] width 496 height 39
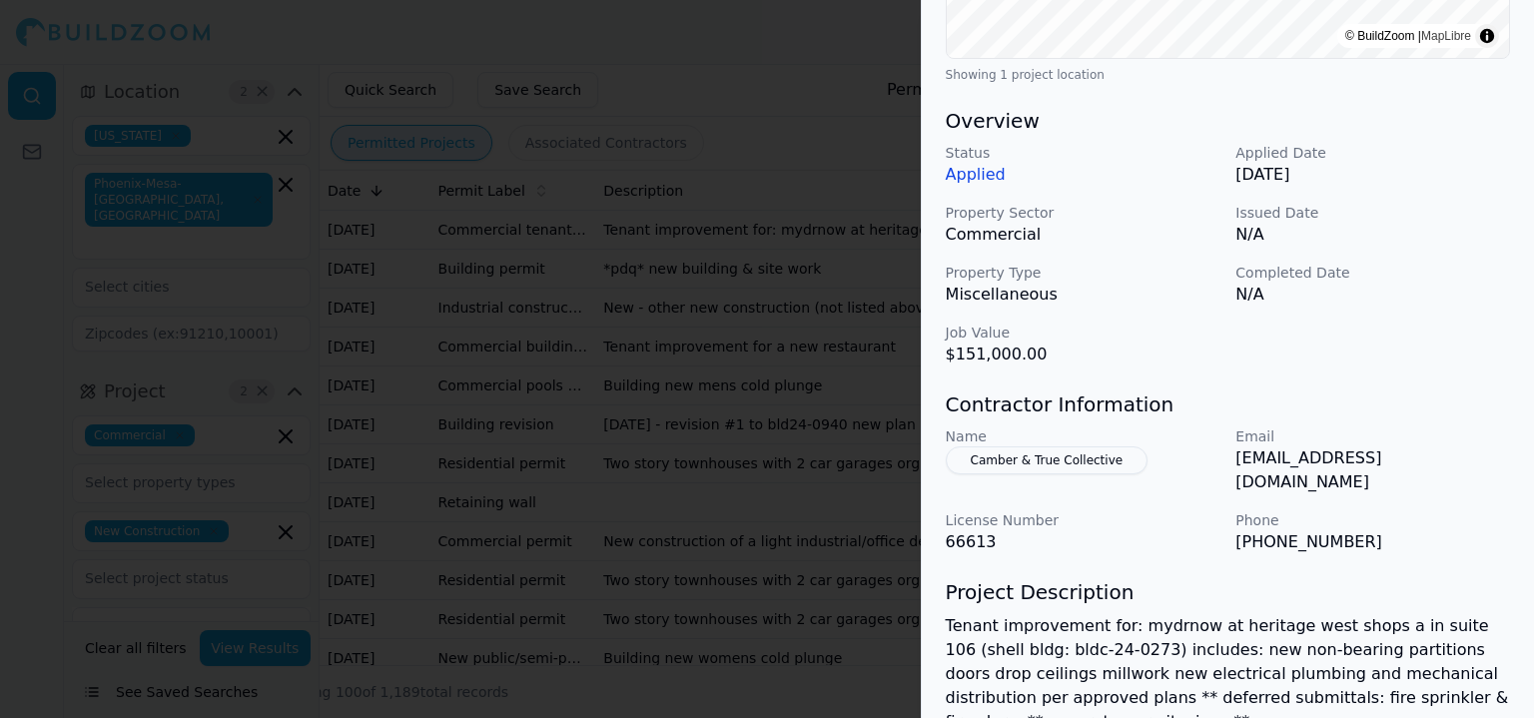
scroll to position [403, 0]
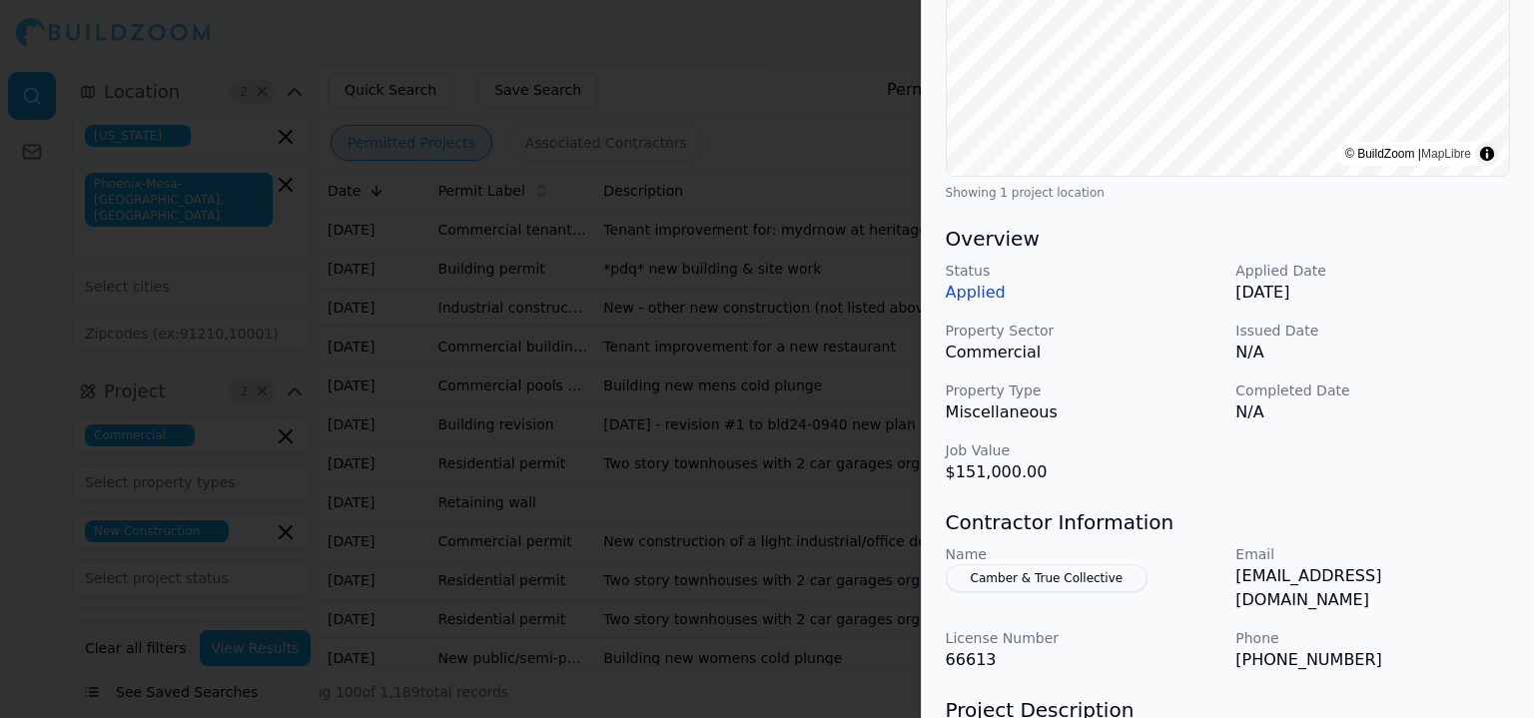
click at [1028, 570] on button "Camber & True Collective" at bounding box center [1047, 578] width 203 height 28
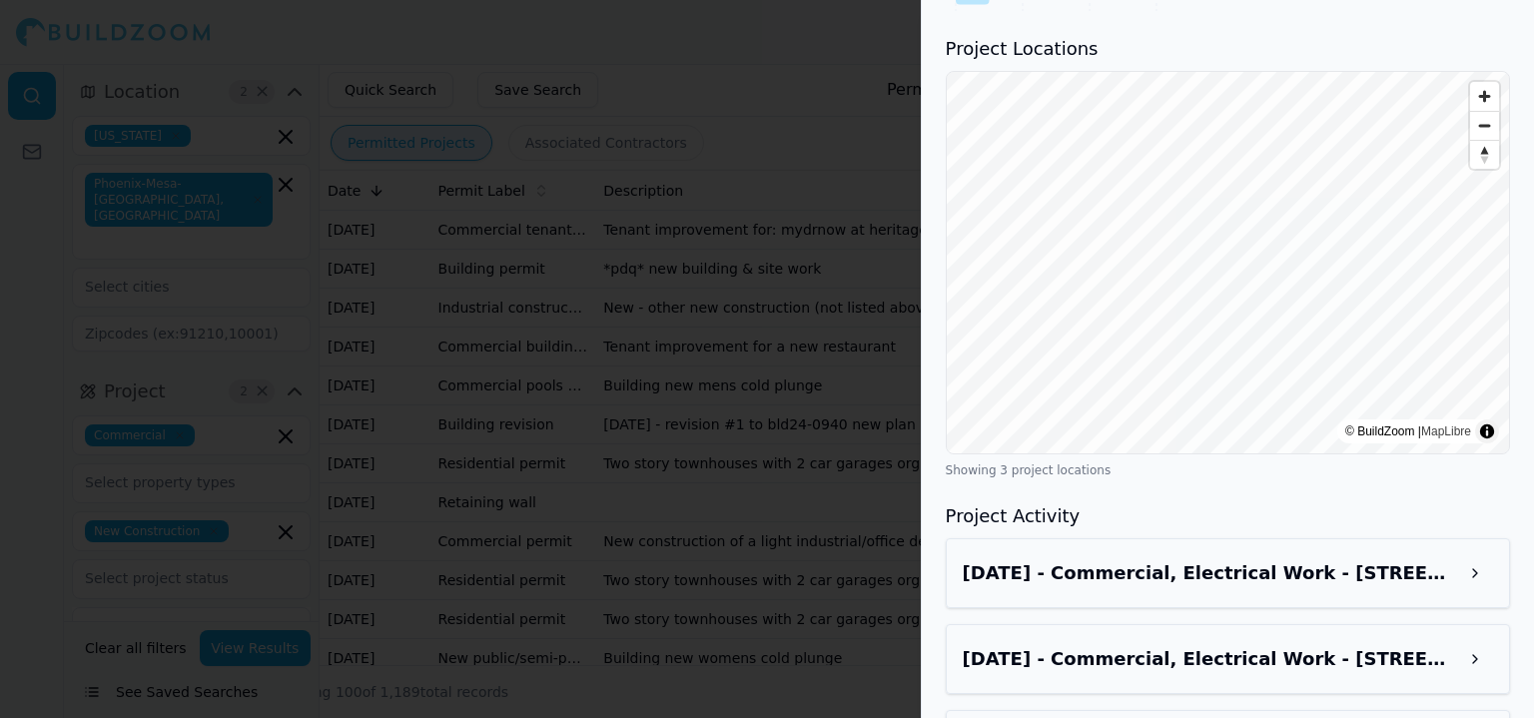
scroll to position [1358, 0]
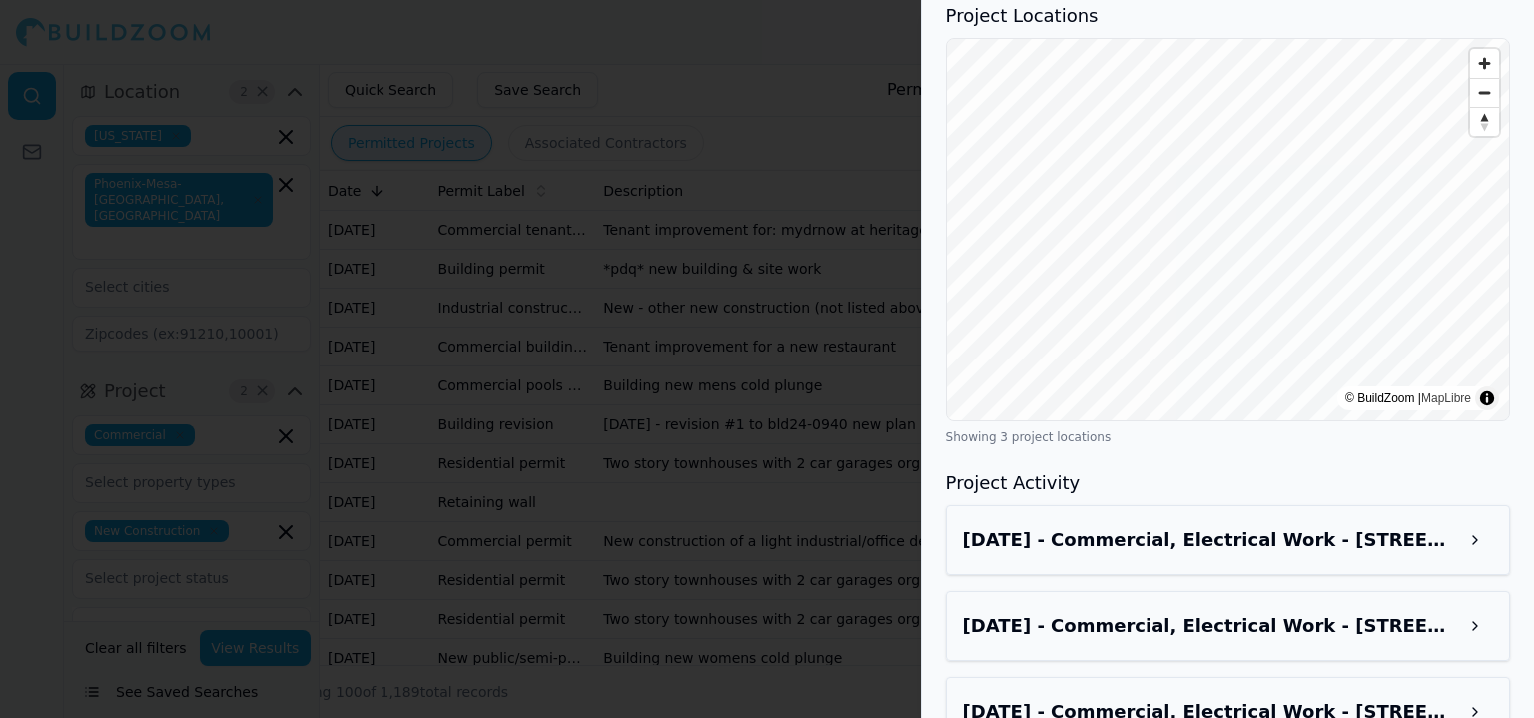
drag, startPoint x: 1421, startPoint y: 498, endPoint x: 1434, endPoint y: 496, distance: 13.1
click at [1423, 526] on h3 "Sep 3, 2025 - Commercial, Electrical Work - 4475 S Miller Rd, Buckeye, AZ, 85326" at bounding box center [1210, 540] width 494 height 28
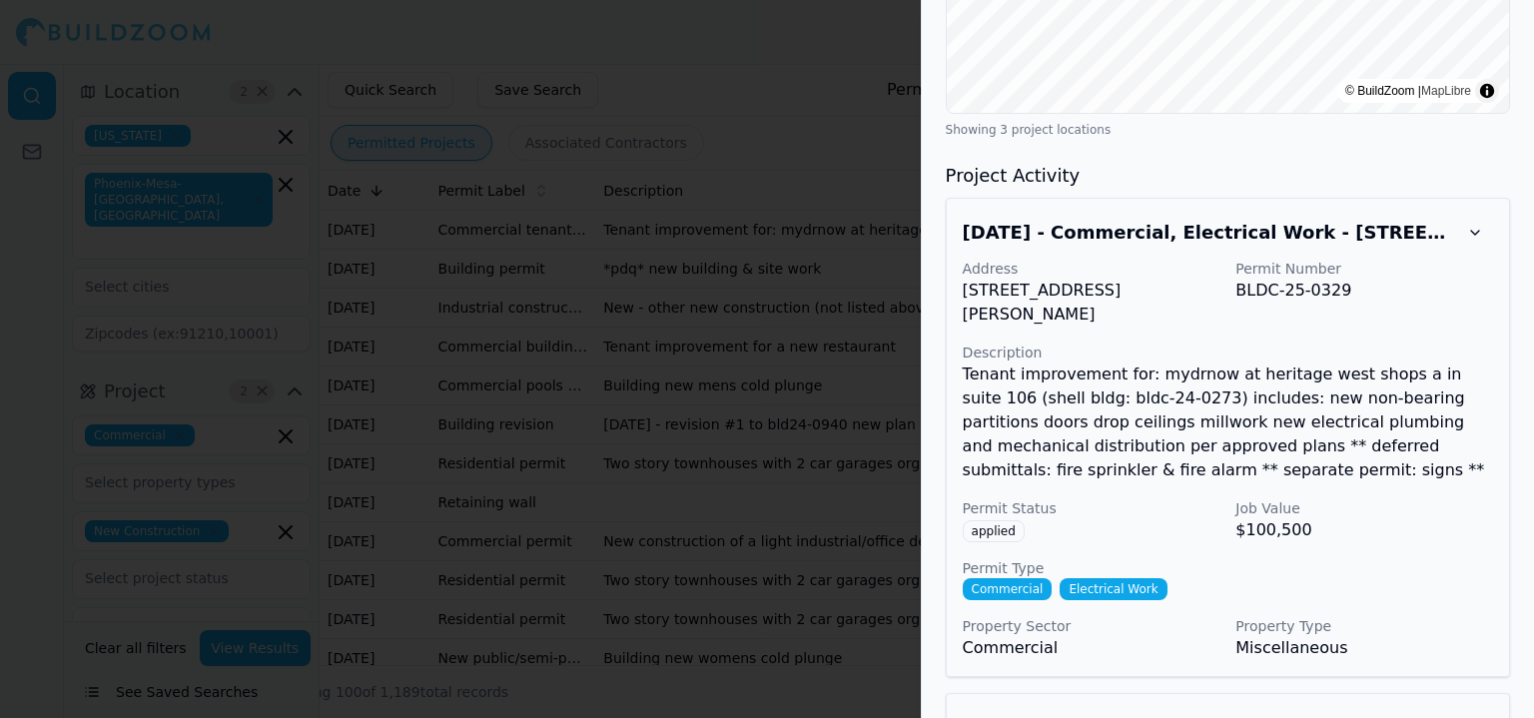
scroll to position [1757, 0]
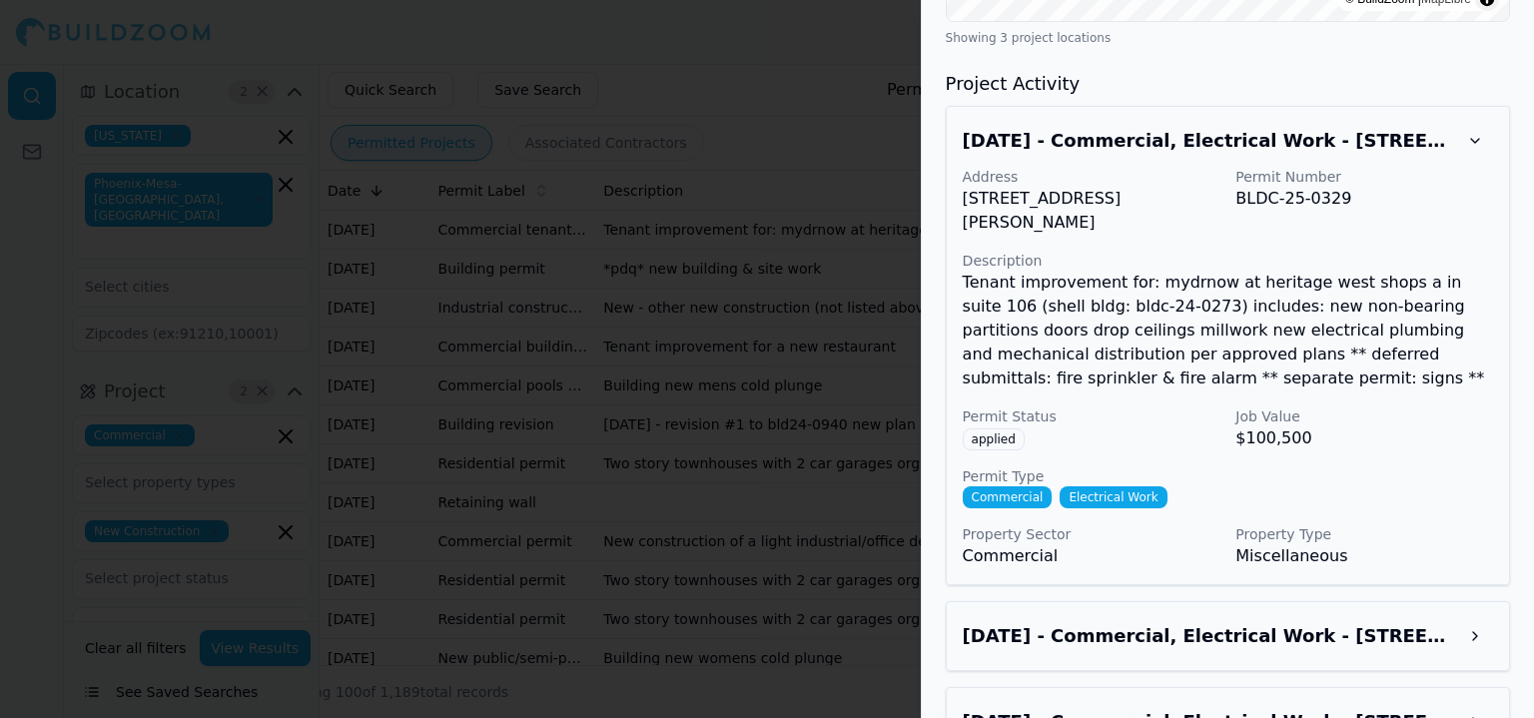
click at [1413, 622] on h3 "Aug 20, 2025 - Commercial, Electrical Work - 20640 W Roosevelt St, Buckeye, AZ,…" at bounding box center [1210, 636] width 494 height 28
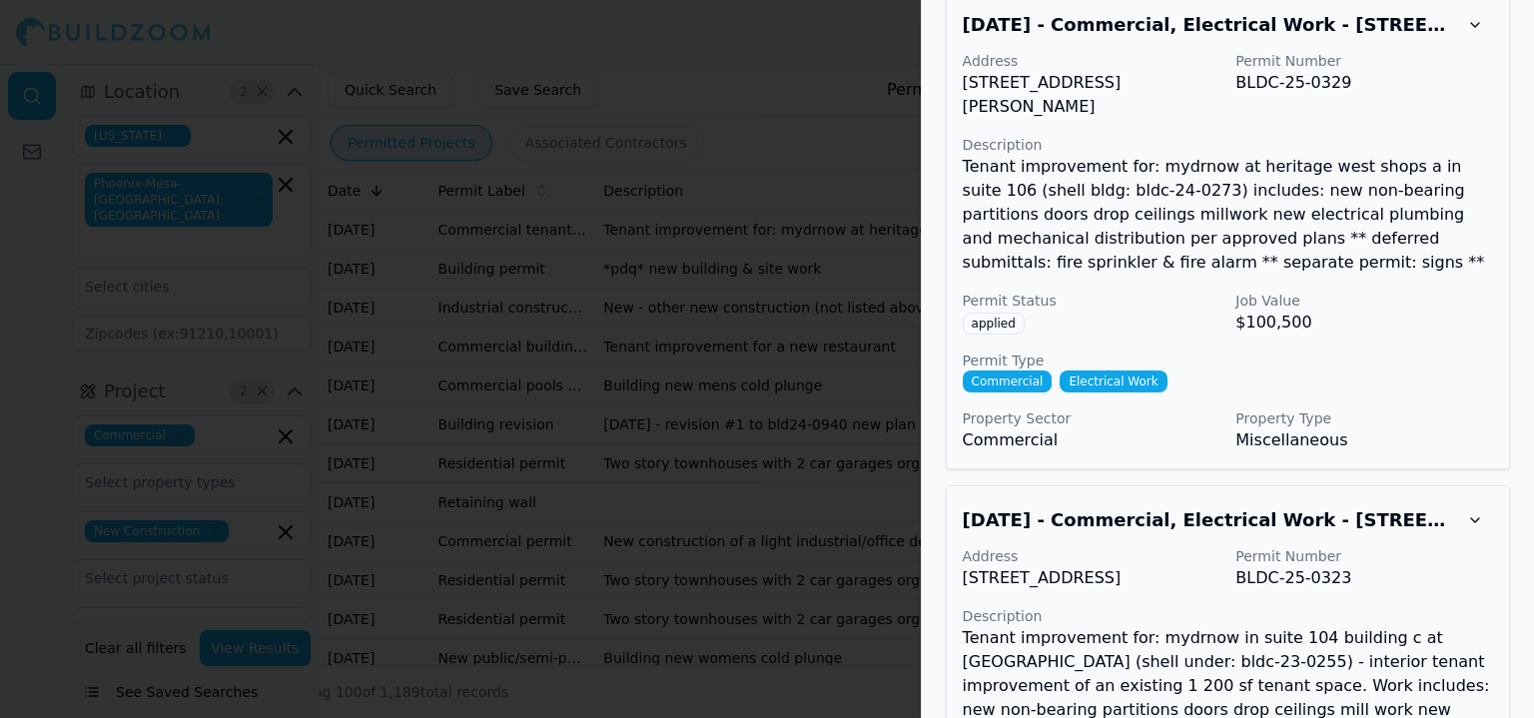
scroll to position [2201, 0]
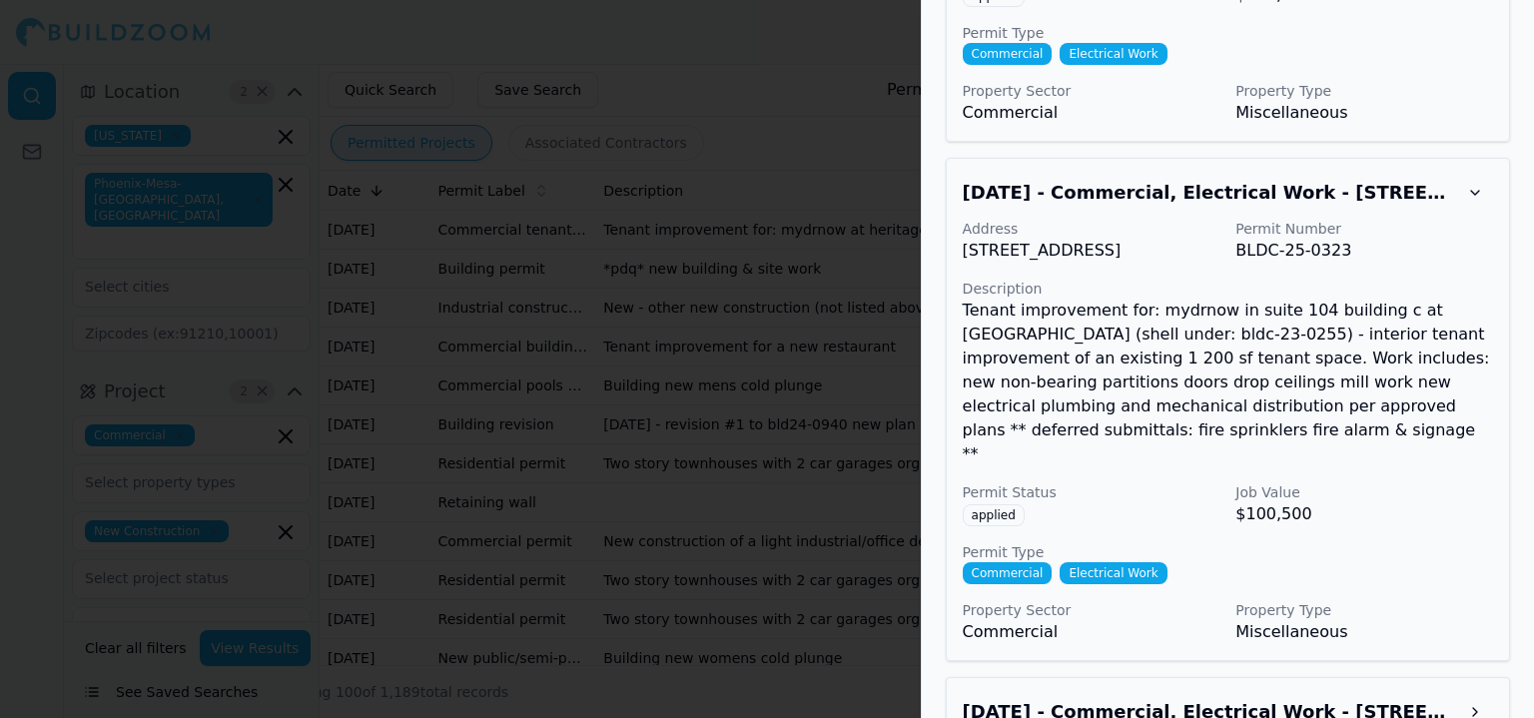
click at [1356, 686] on div "Jul 14, 2025 - Commercial, Electrical Work - 8495 S Power Rd, Queen Creek, AZ, …" at bounding box center [1228, 712] width 564 height 70
click at [1421, 698] on h3 "Jul 14, 2025 - Commercial, Electrical Work - 8495 S Power Rd, Queen Creek, AZ, …" at bounding box center [1210, 712] width 494 height 28
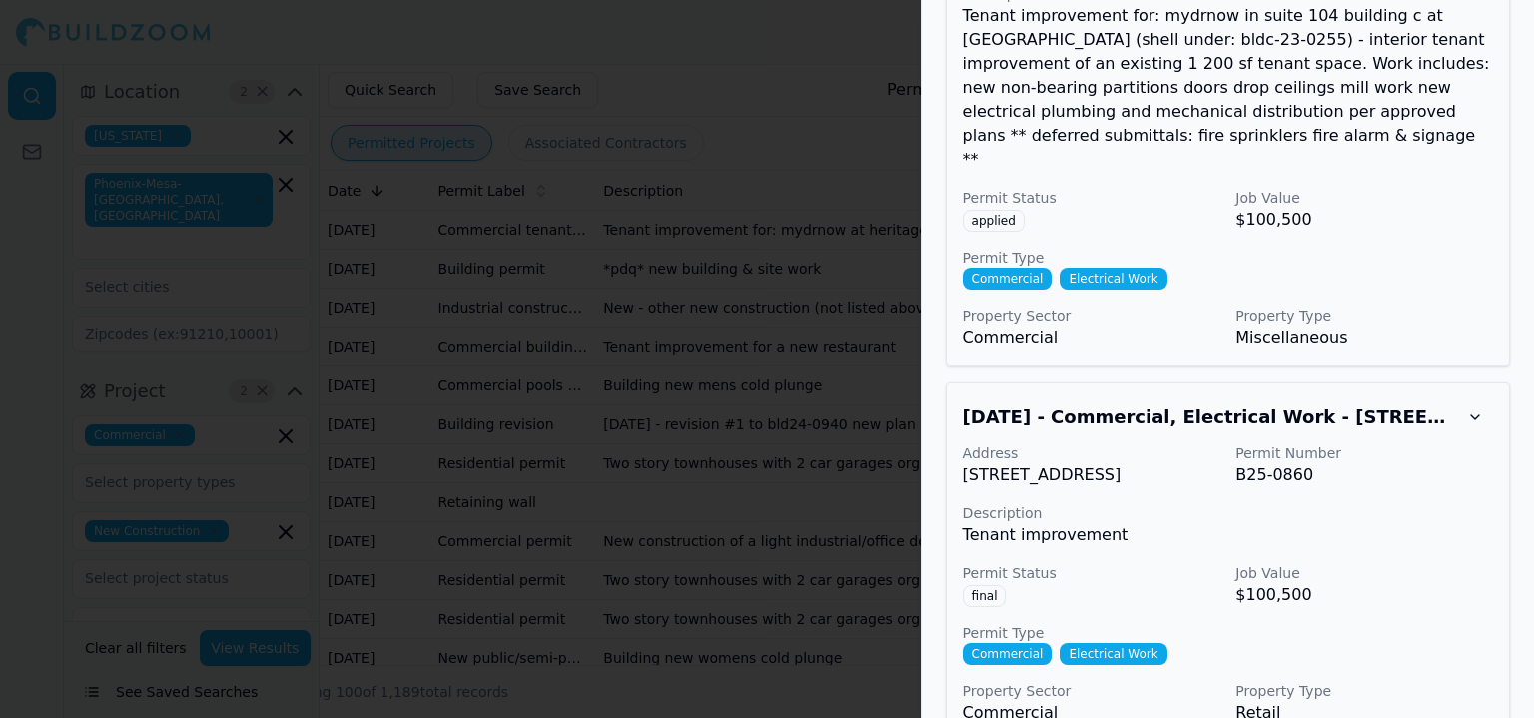
scroll to position [2514, 0]
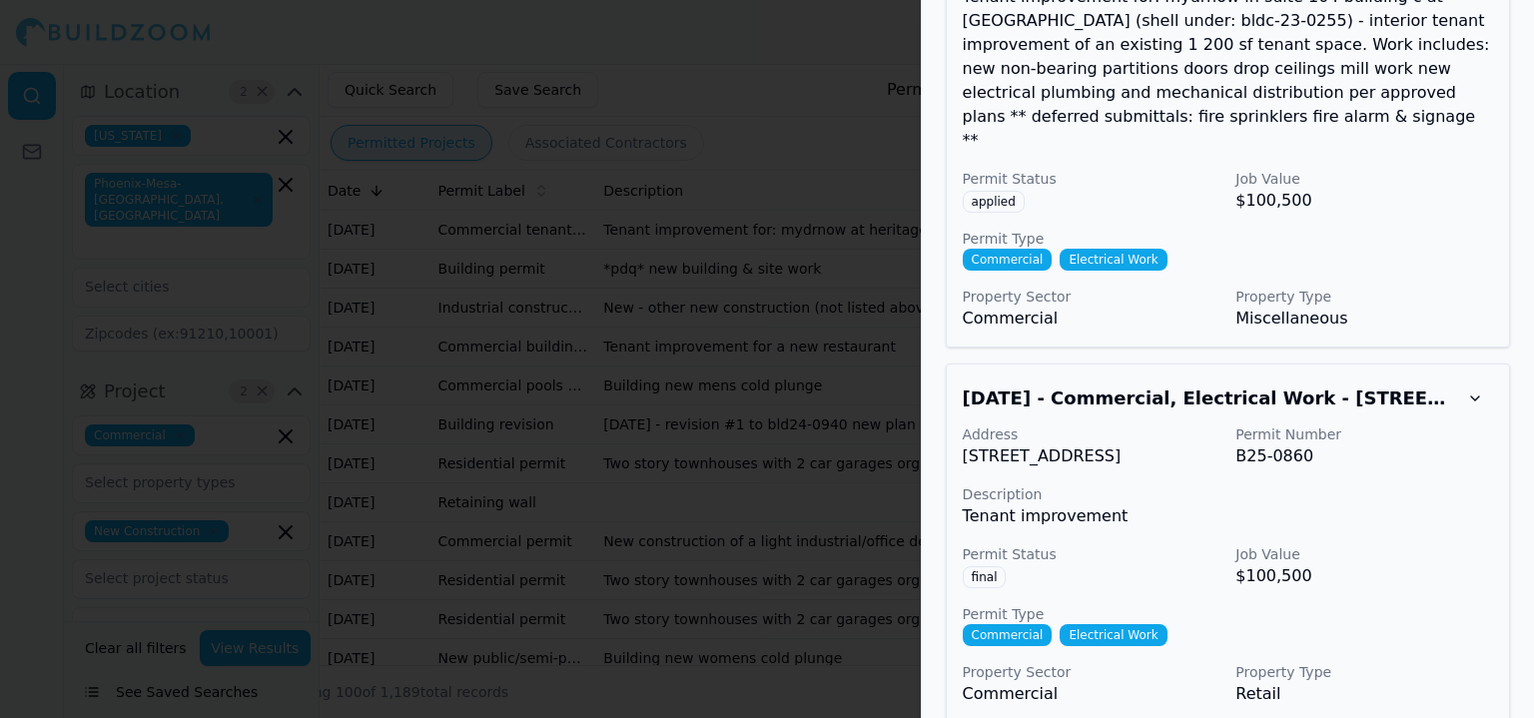
click at [835, 321] on div at bounding box center [767, 359] width 1534 height 718
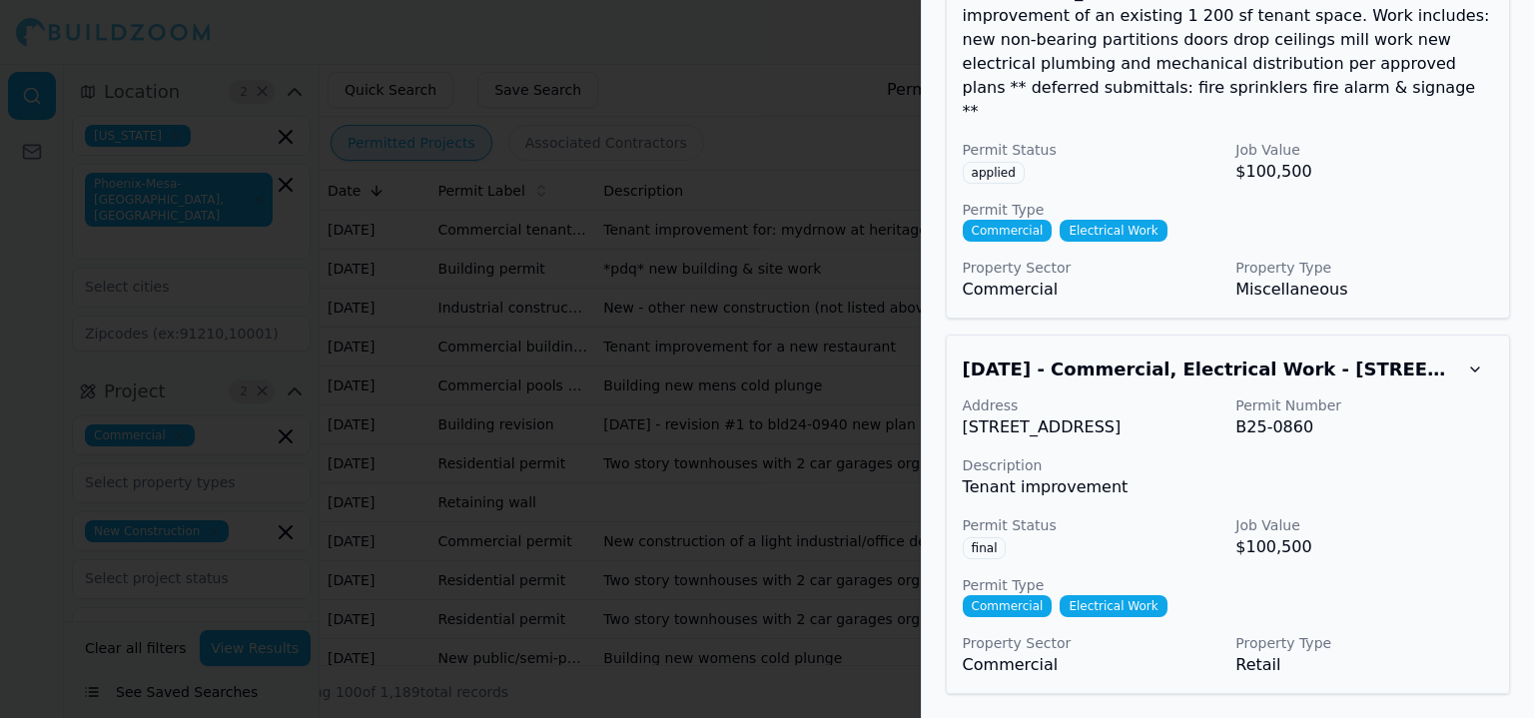
scroll to position [2465, 0]
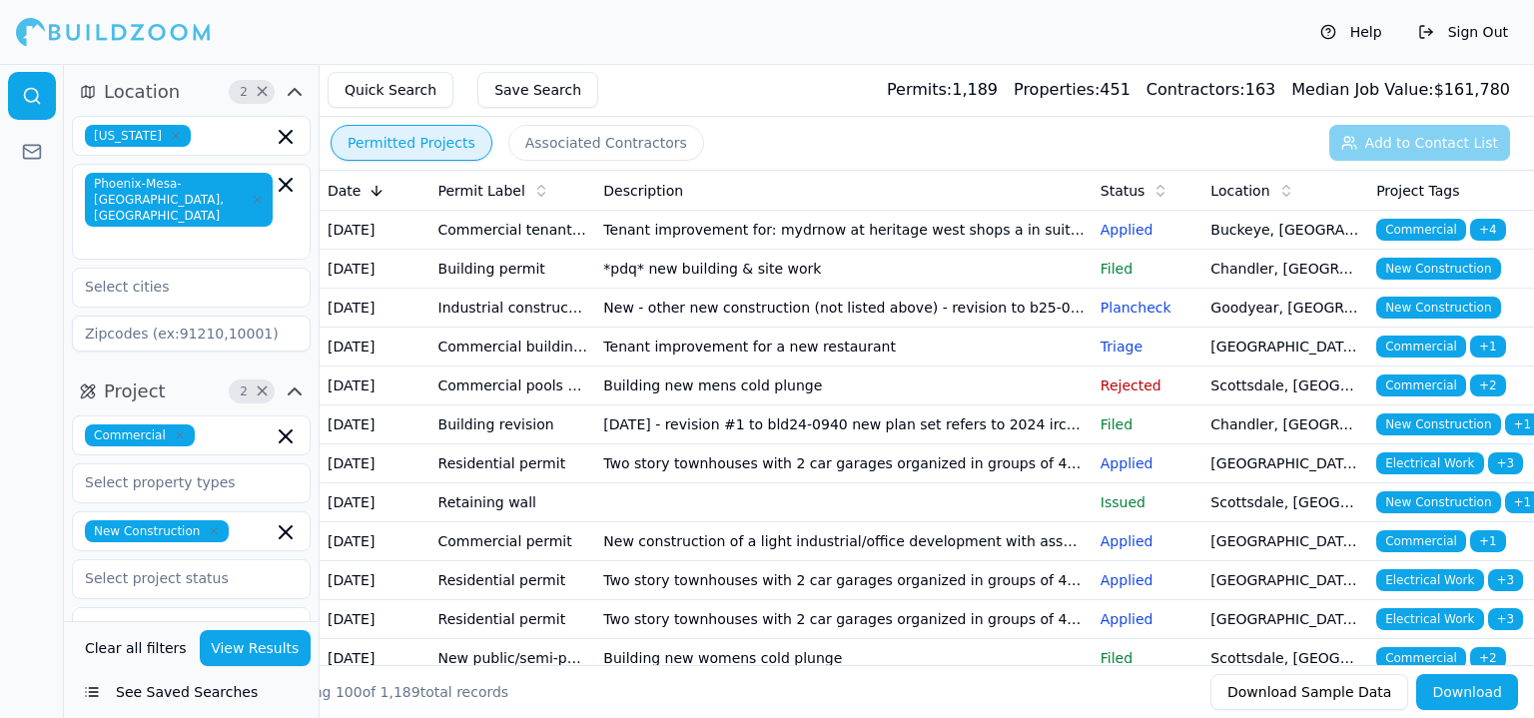
click at [688, 366] on td "Tenant improvement for a new restaurant" at bounding box center [843, 347] width 496 height 39
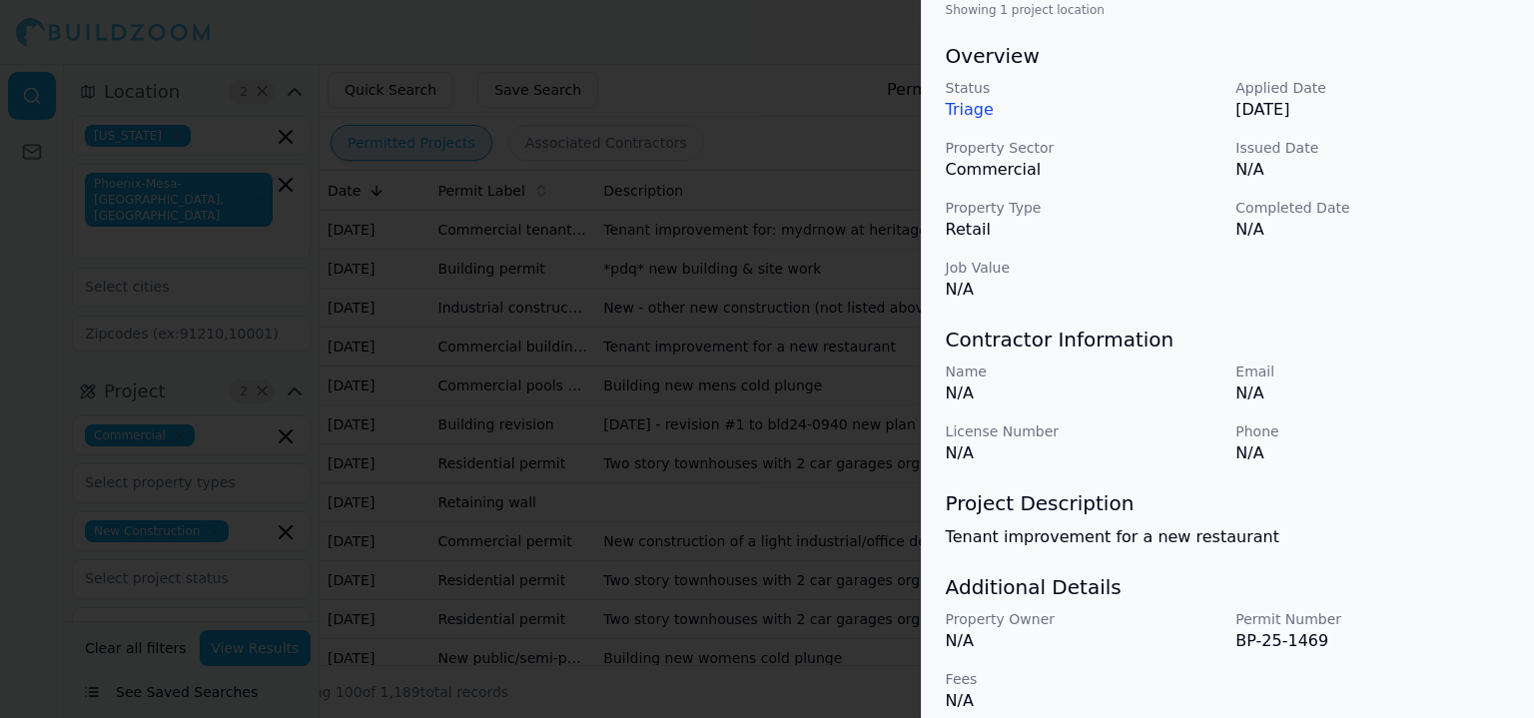
scroll to position [603, 0]
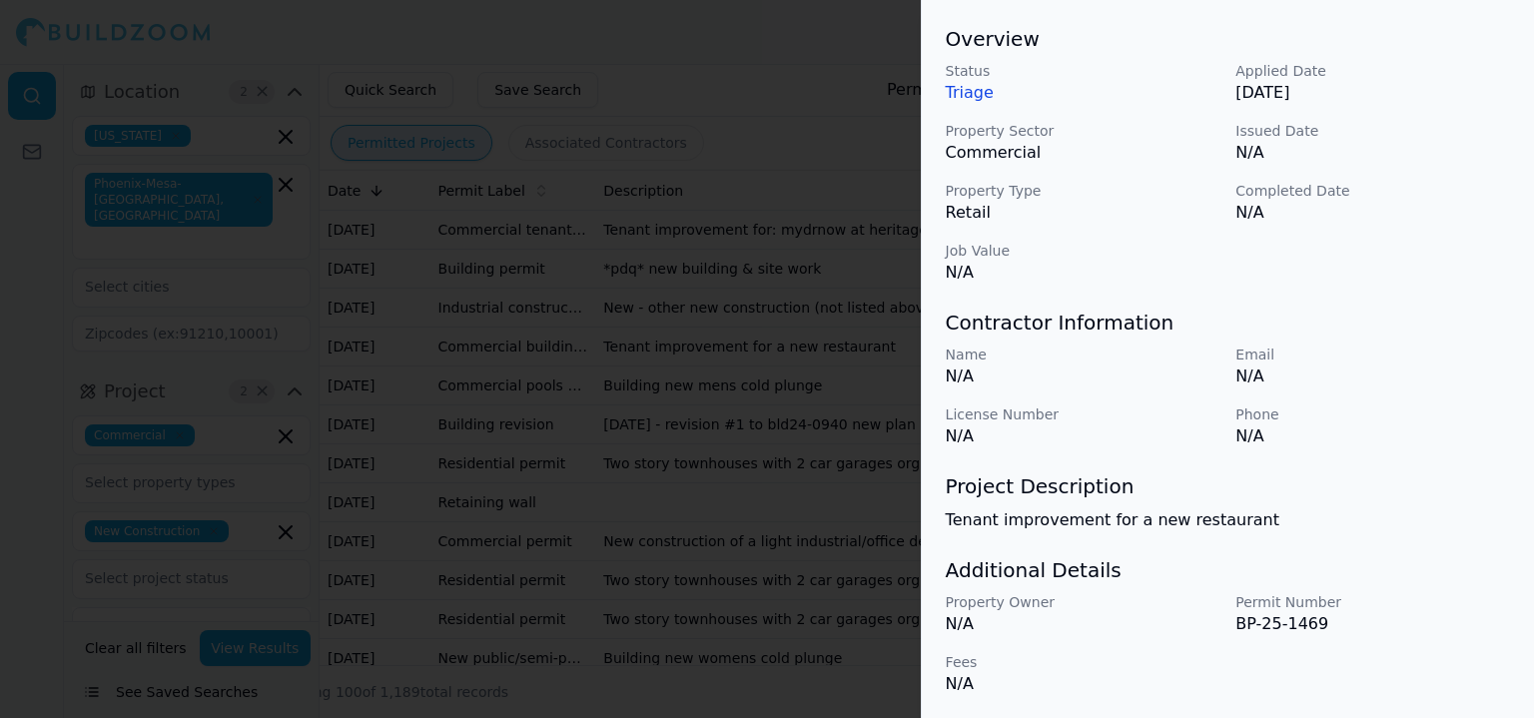
click at [771, 540] on div at bounding box center [767, 359] width 1534 height 718
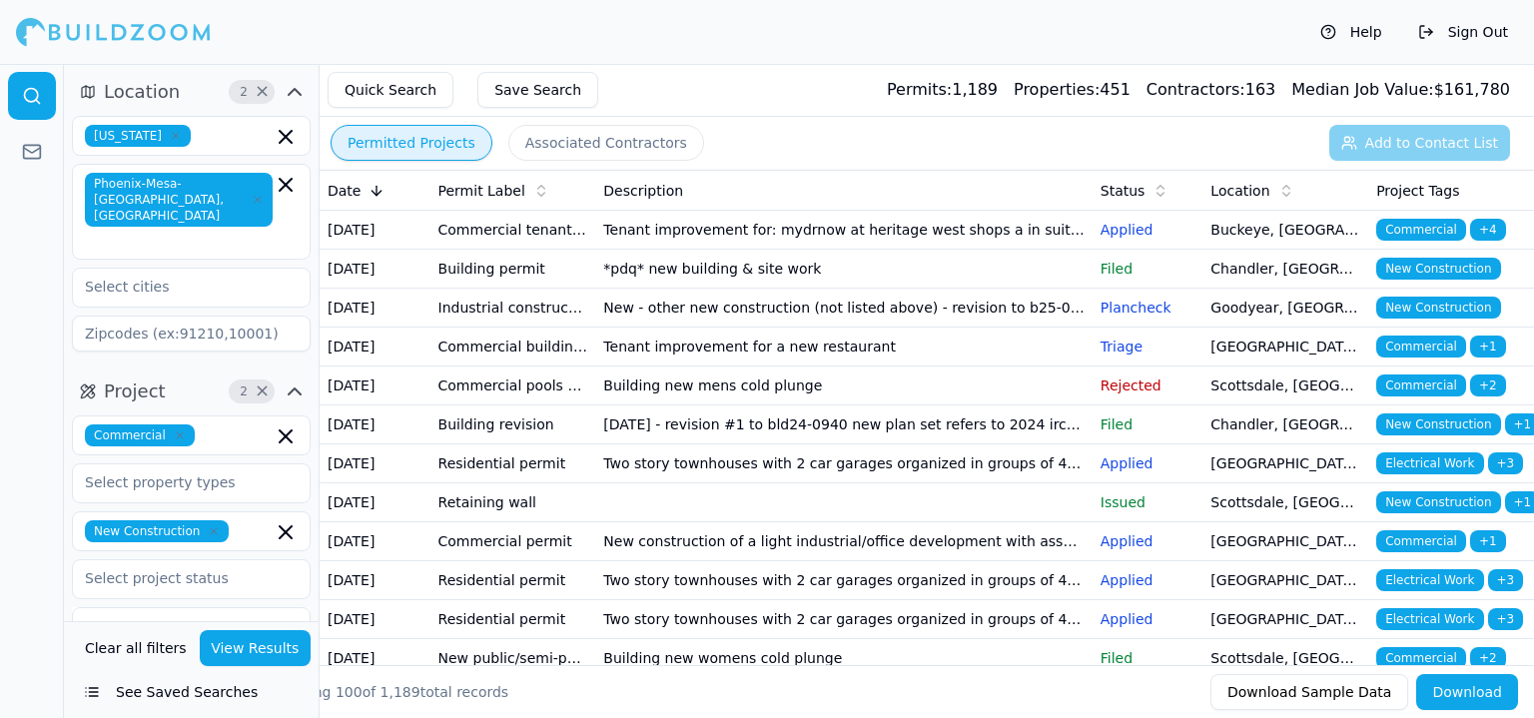
click at [697, 405] on td "Building new mens cold plunge" at bounding box center [843, 385] width 496 height 39
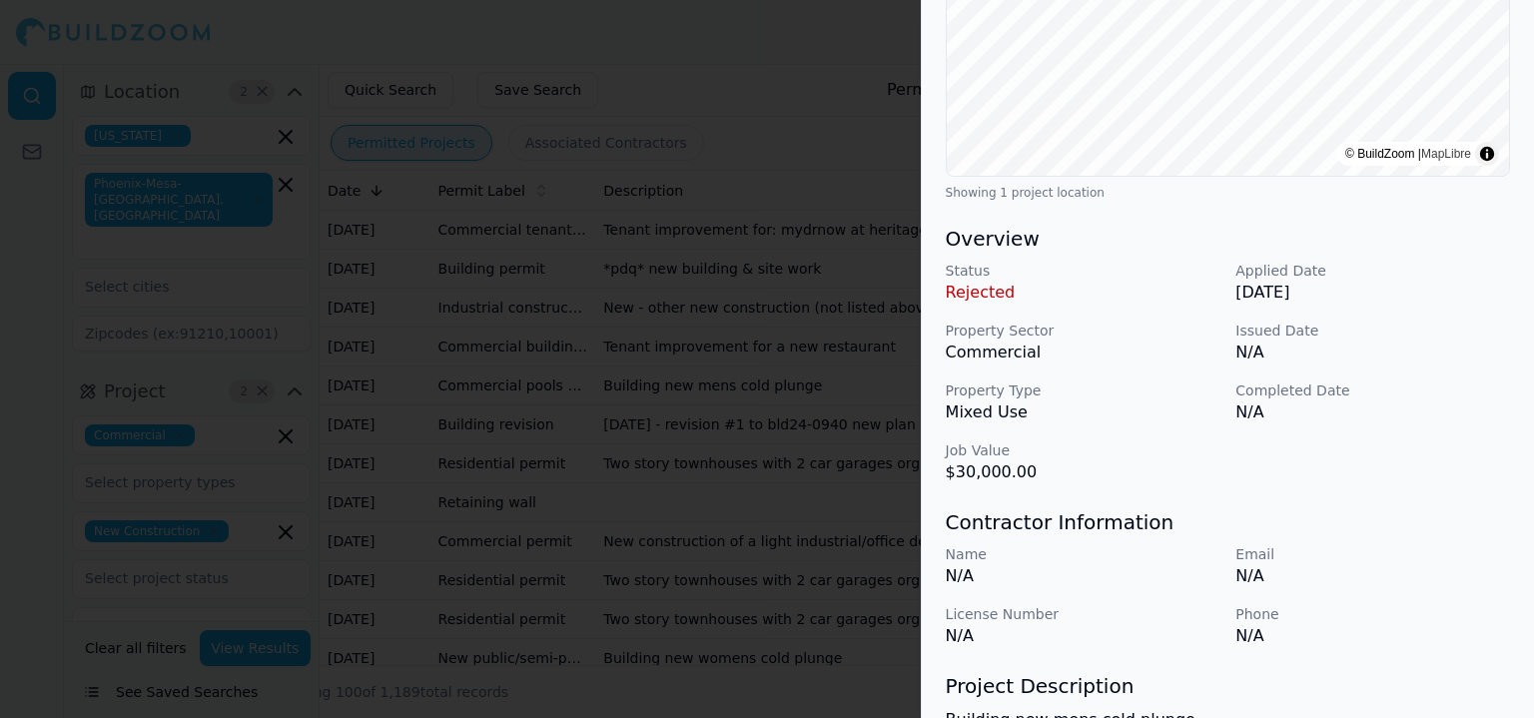
scroll to position [499, 0]
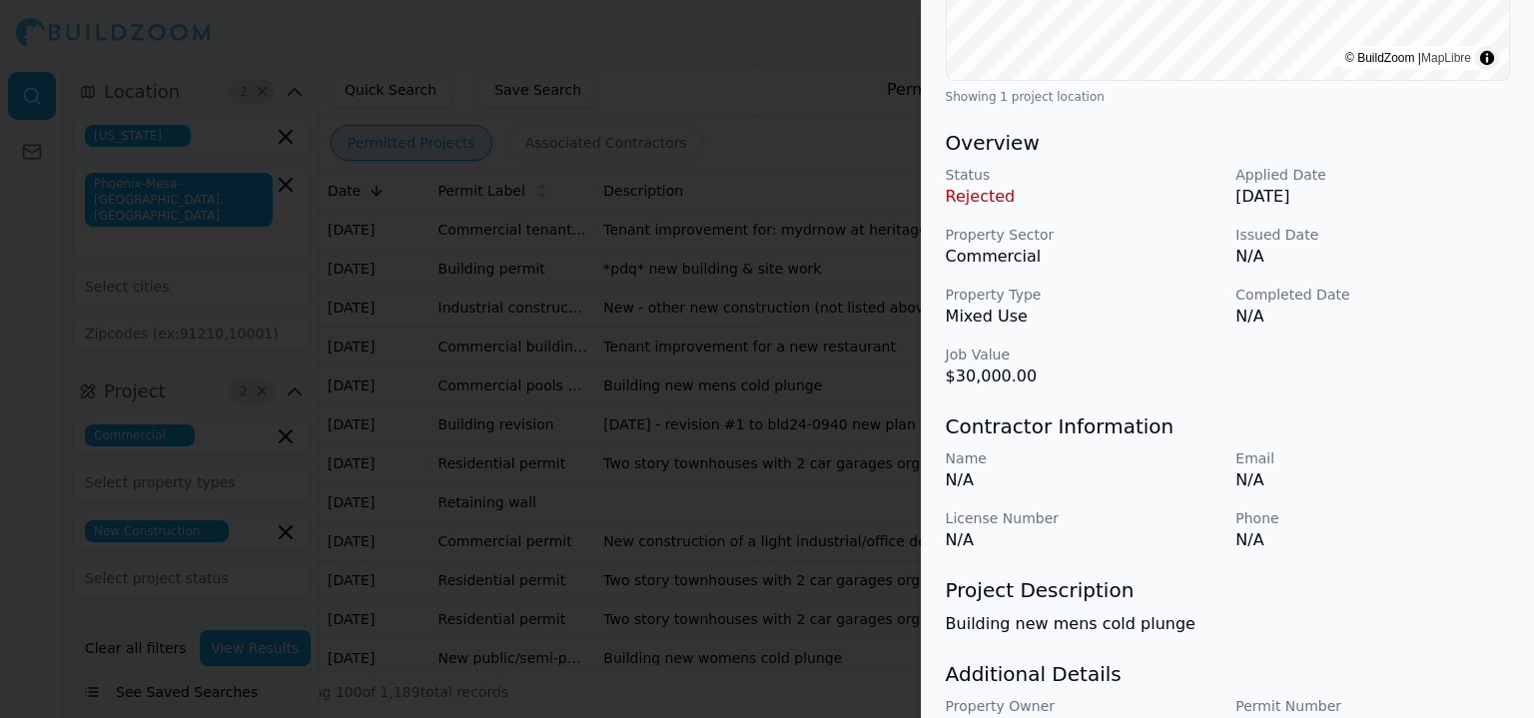
click at [751, 622] on div at bounding box center [767, 359] width 1534 height 718
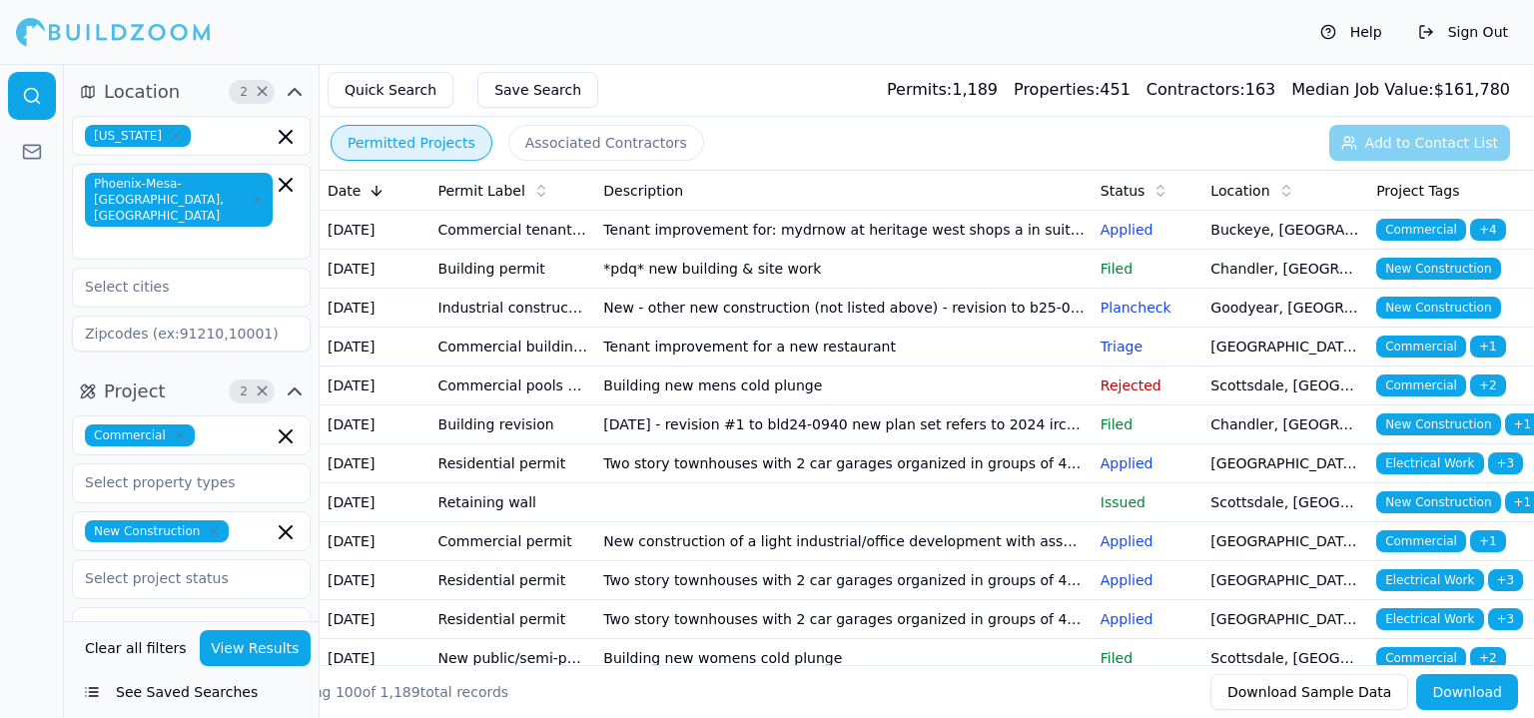
click at [771, 444] on td "9/02/2025 - revision #1 to bld24-0940 new plan set refers to 2024 irc plan type…" at bounding box center [843, 424] width 496 height 39
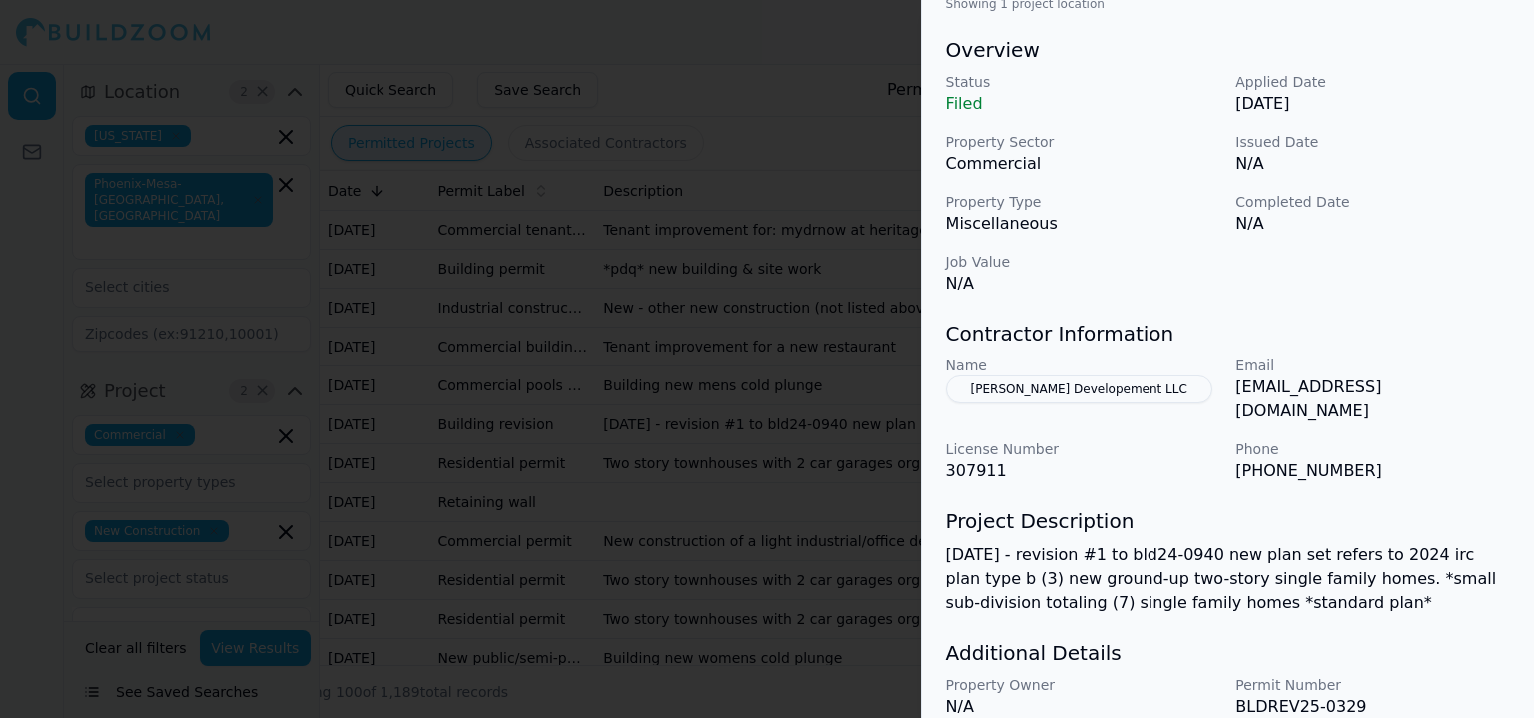
scroll to position [655, 0]
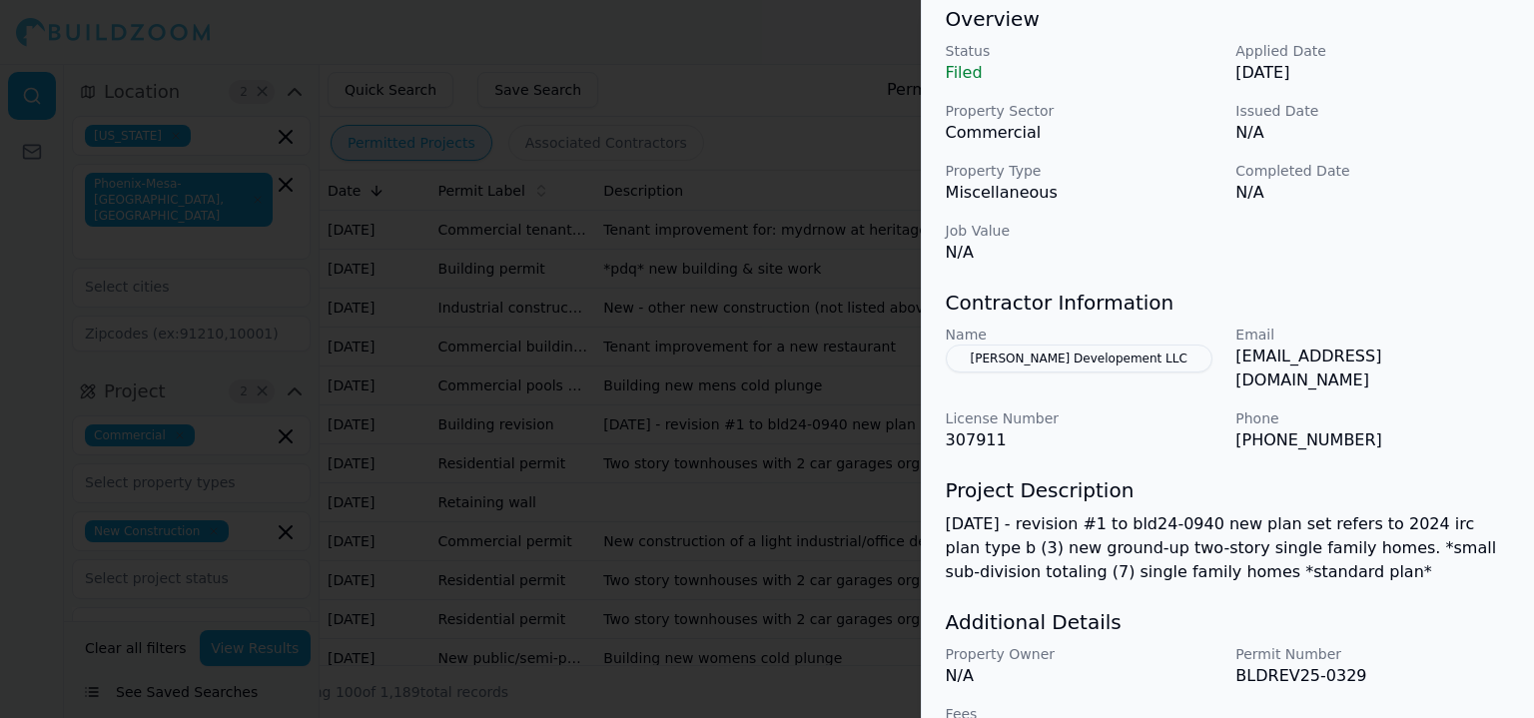
click at [839, 561] on div at bounding box center [767, 359] width 1534 height 718
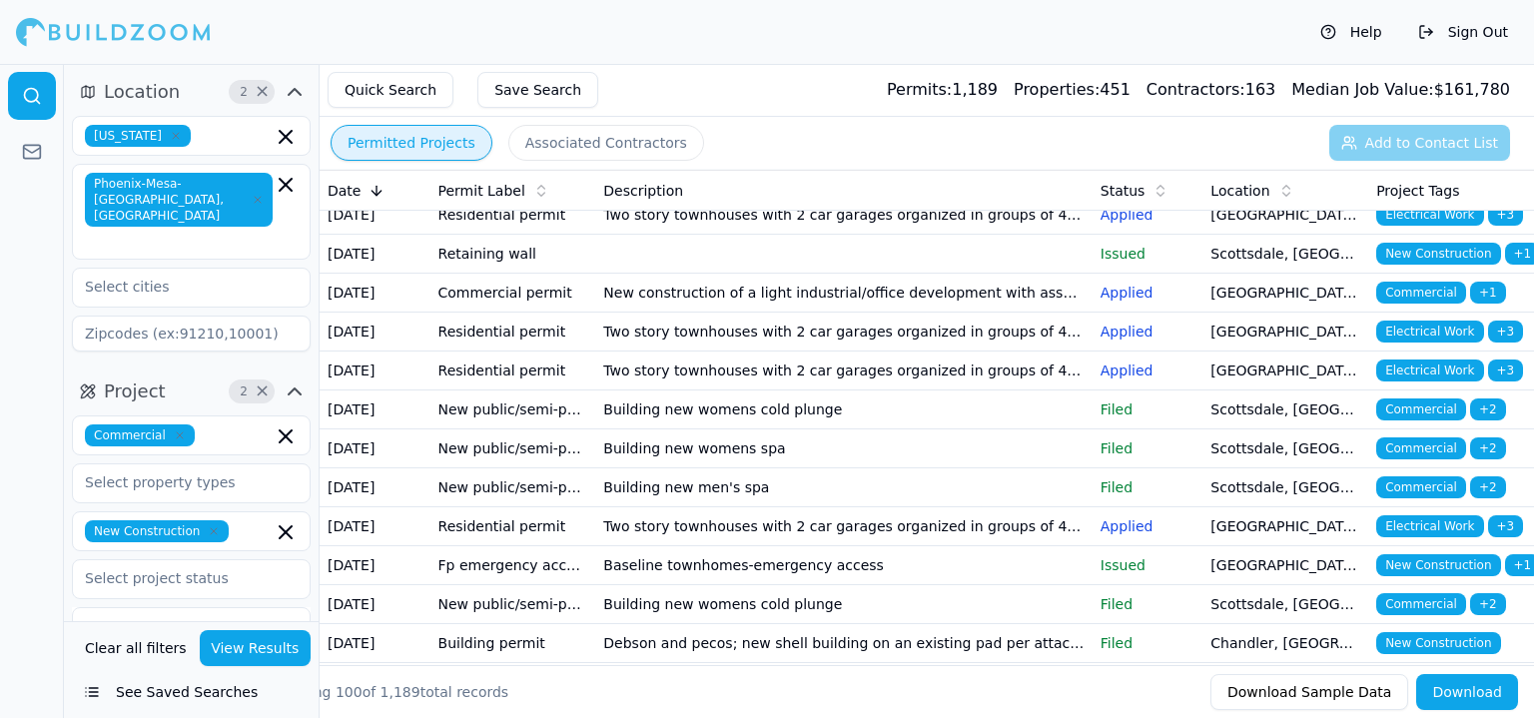
scroll to position [399, 0]
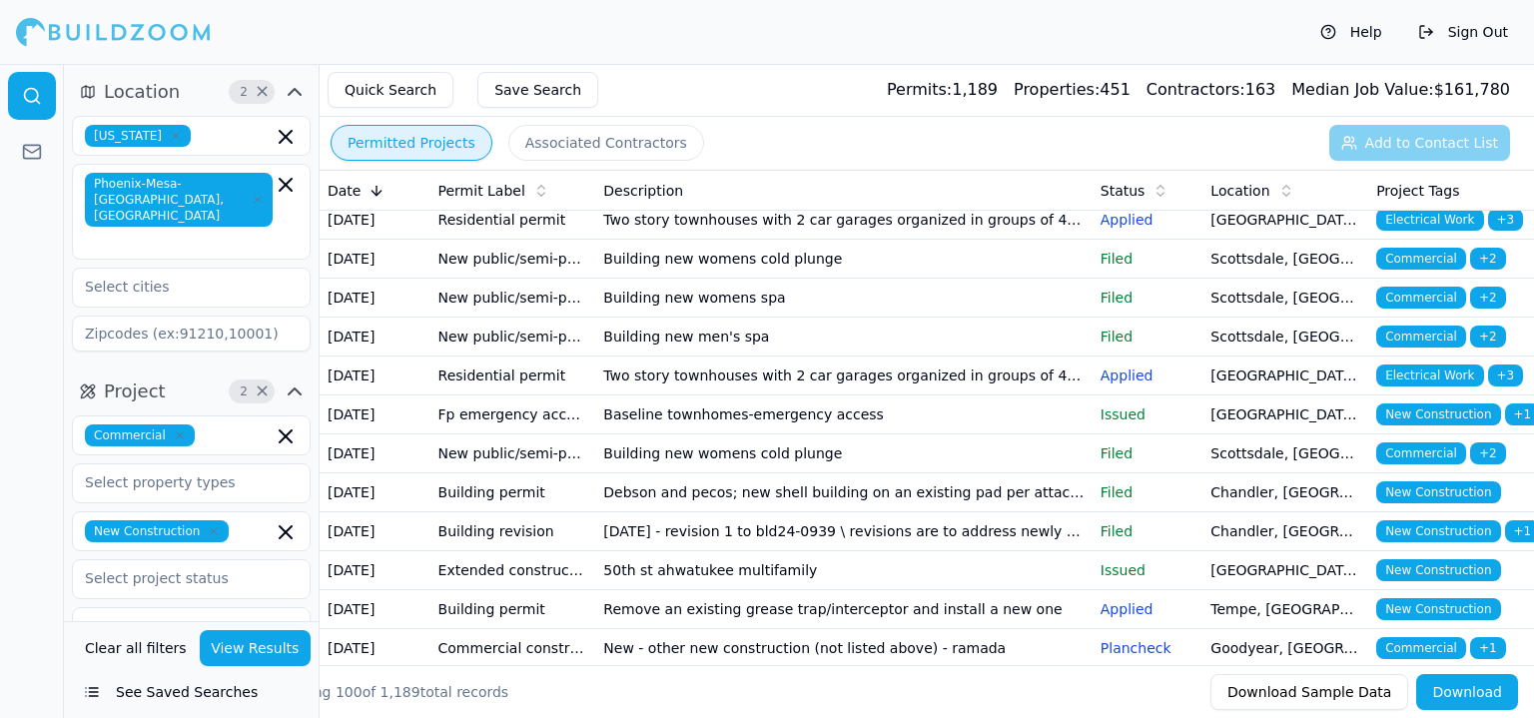
click at [905, 279] on td "Building new womens cold plunge" at bounding box center [843, 259] width 496 height 39
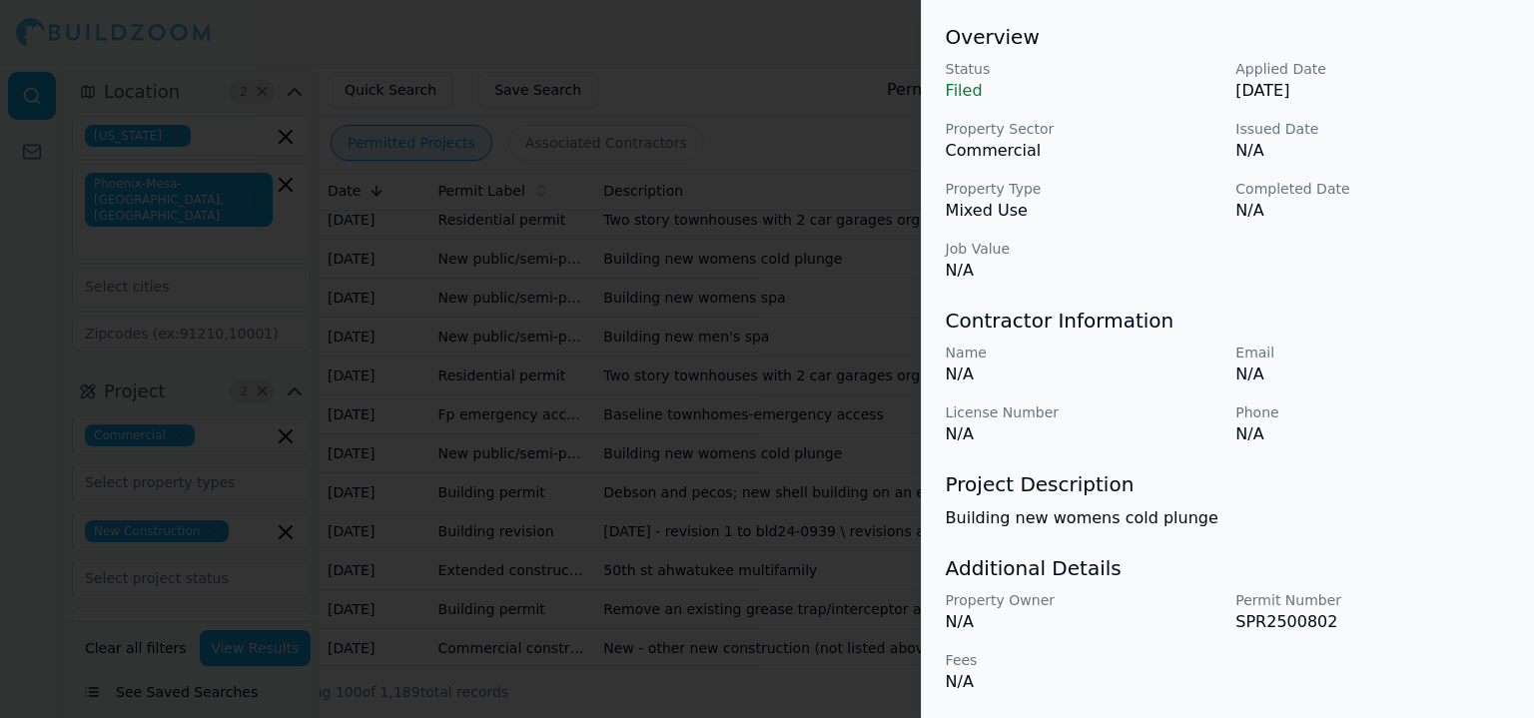
scroll to position [635, 0]
click at [733, 506] on div at bounding box center [767, 359] width 1534 height 718
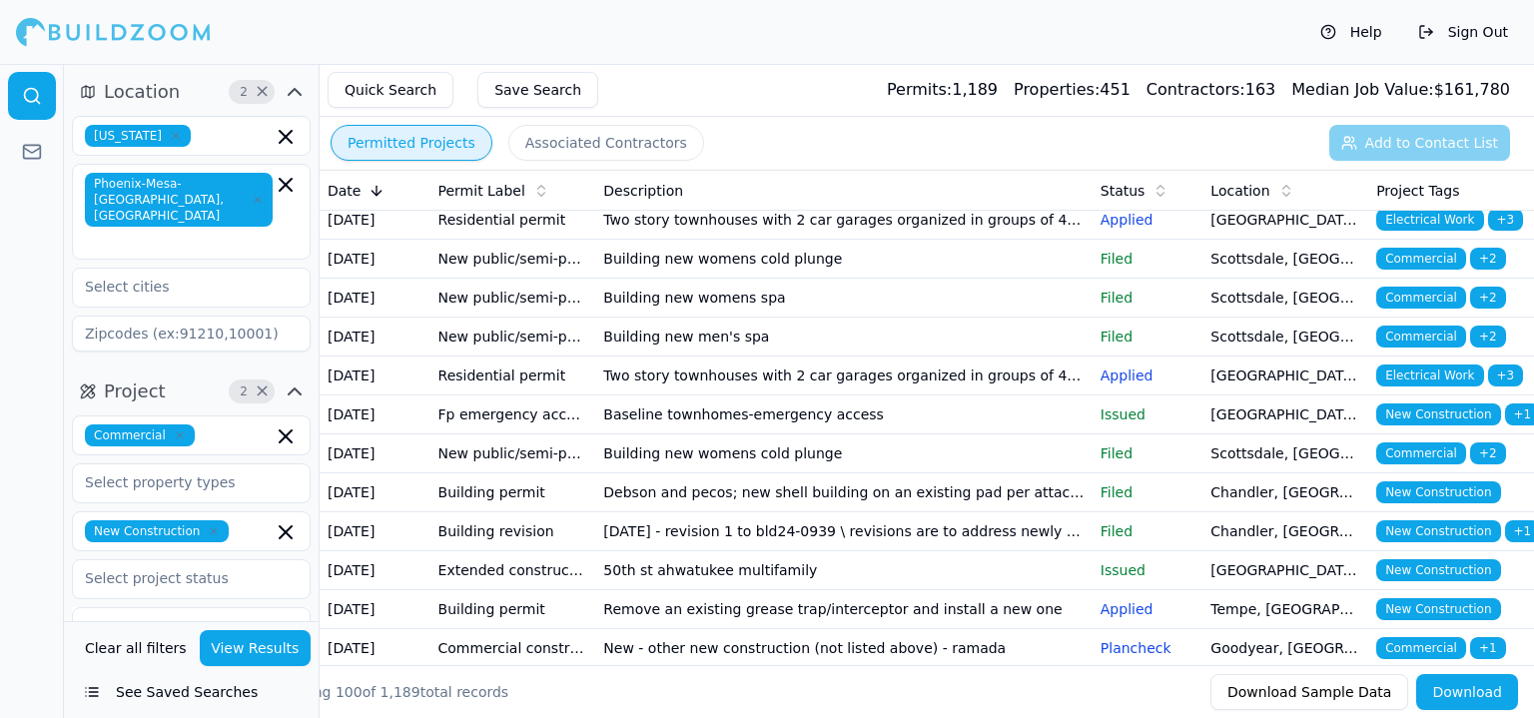
click at [675, 318] on td "Building new womens spa" at bounding box center [843, 298] width 496 height 39
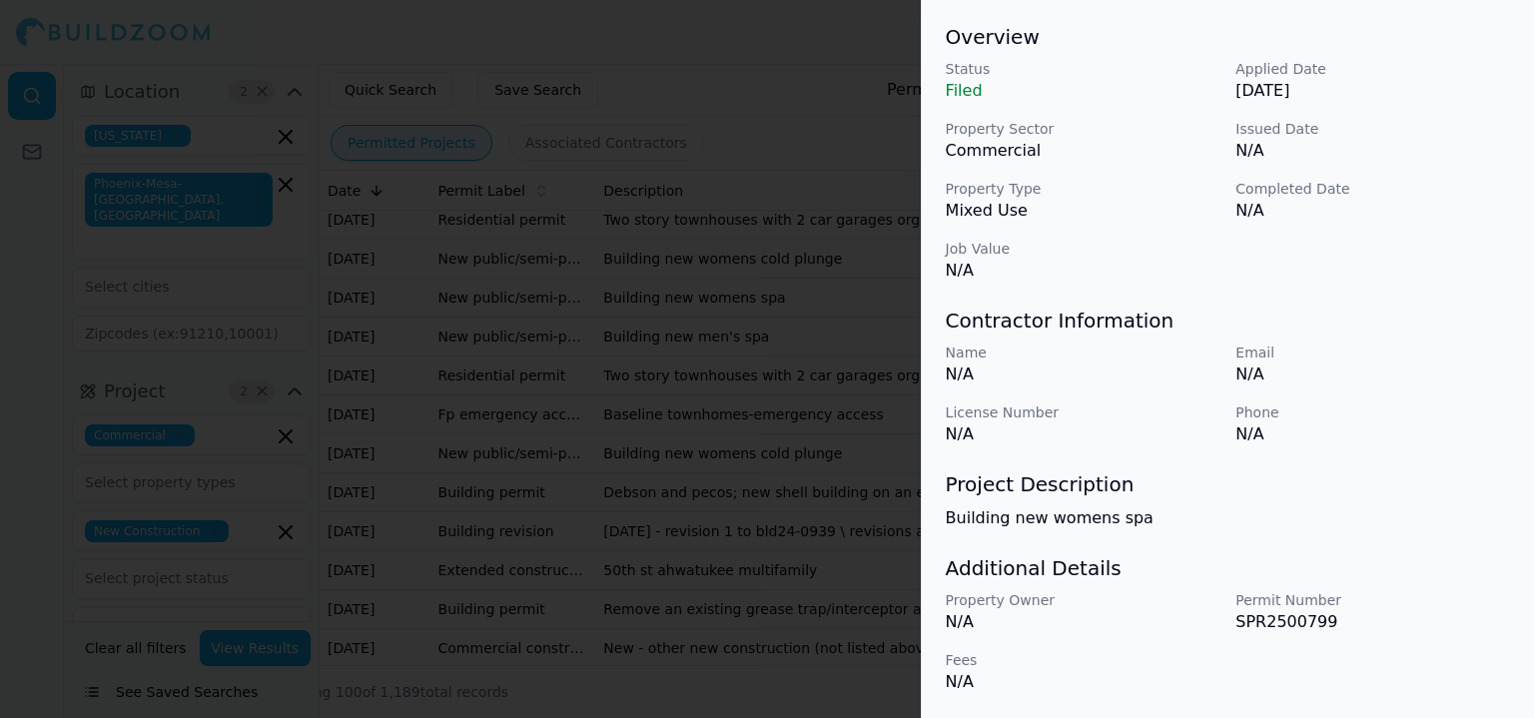
drag, startPoint x: 631, startPoint y: 592, endPoint x: 658, endPoint y: 587, distance: 27.4
click at [631, 592] on div at bounding box center [767, 359] width 1534 height 718
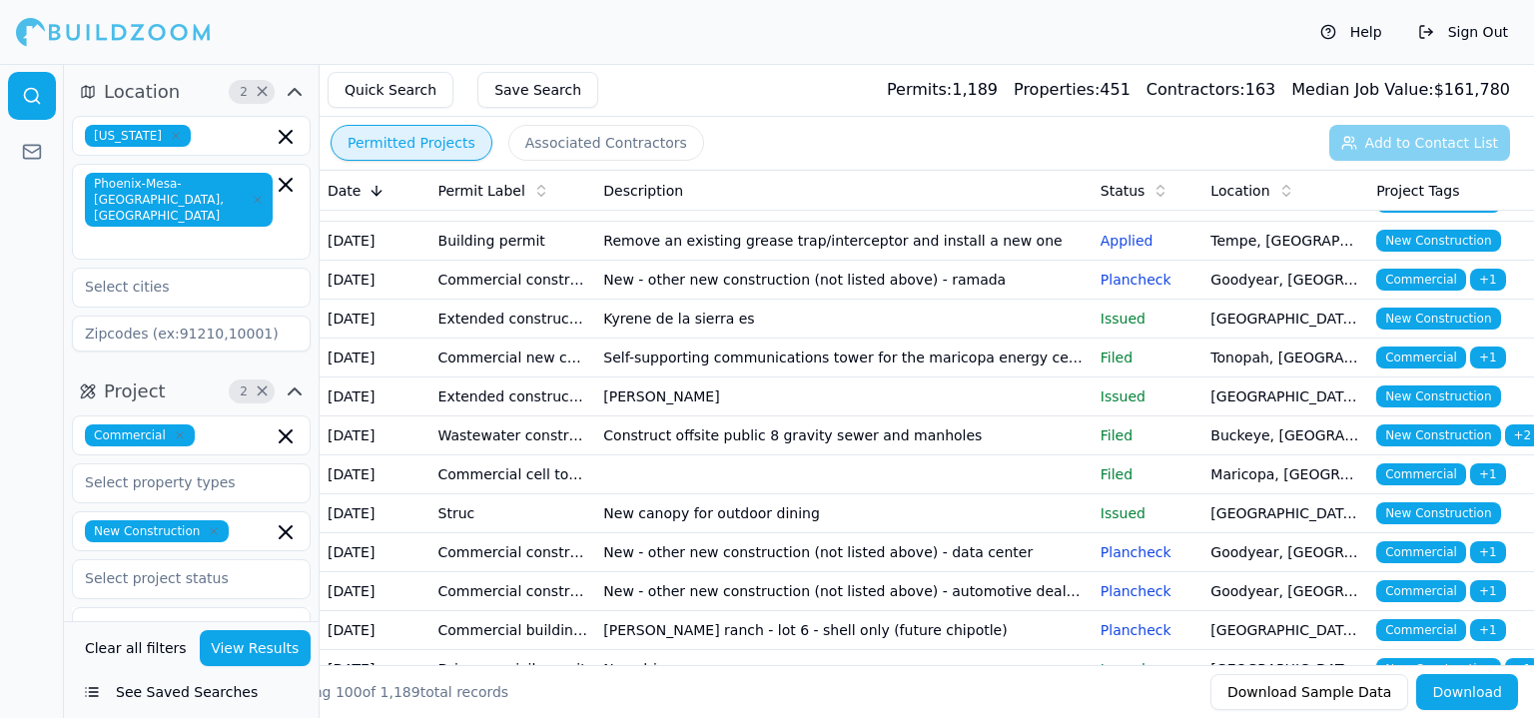
scroll to position [799, 0]
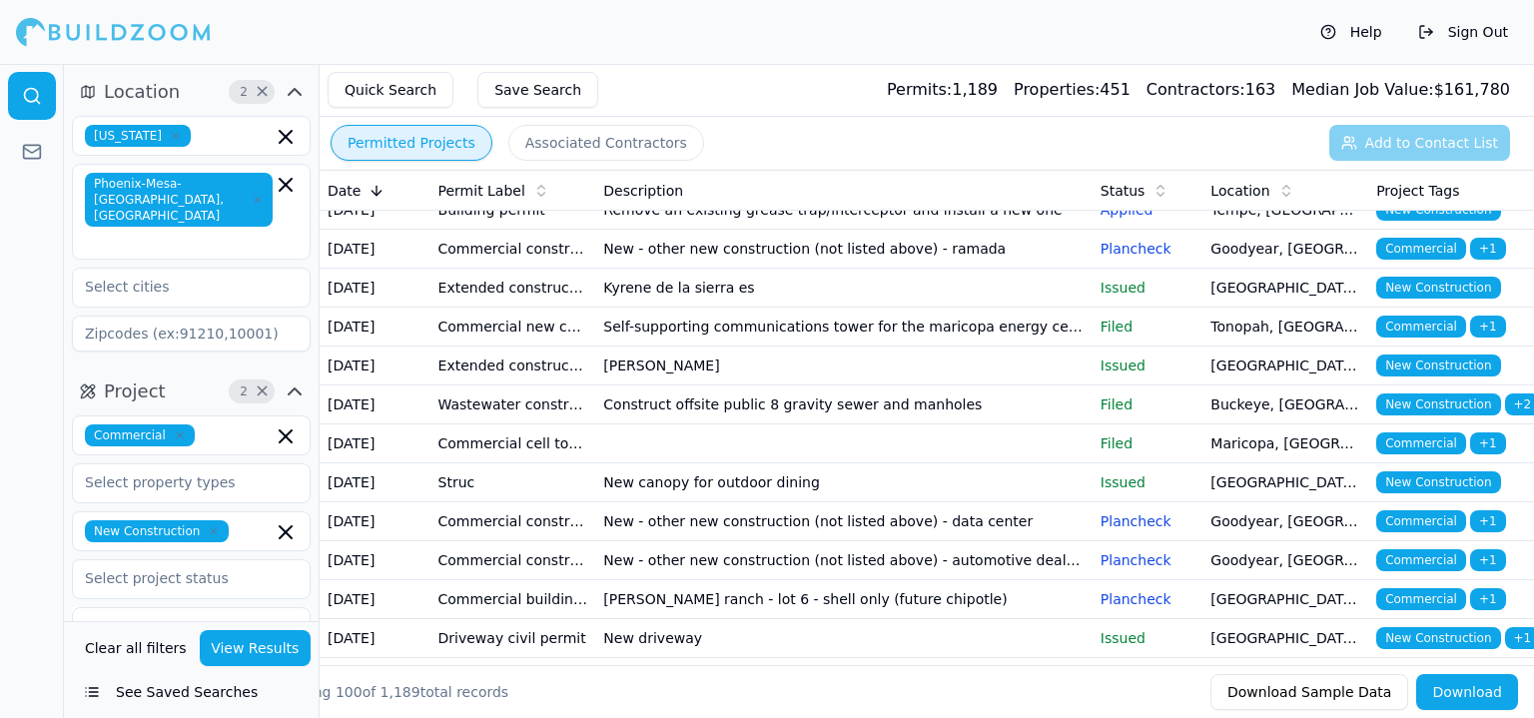
click at [763, 191] on td "50th st ahwatukee multifamily" at bounding box center [843, 171] width 496 height 39
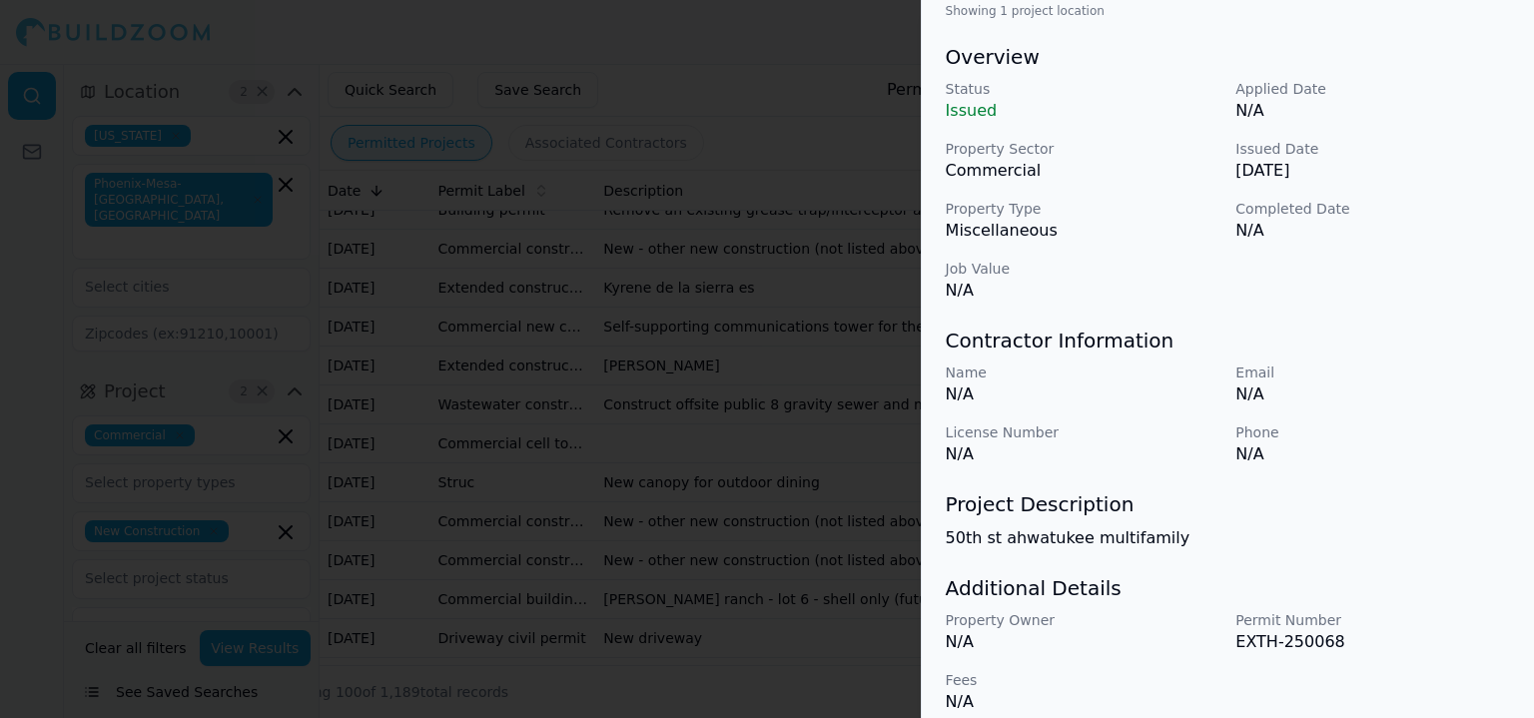
scroll to position [603, 0]
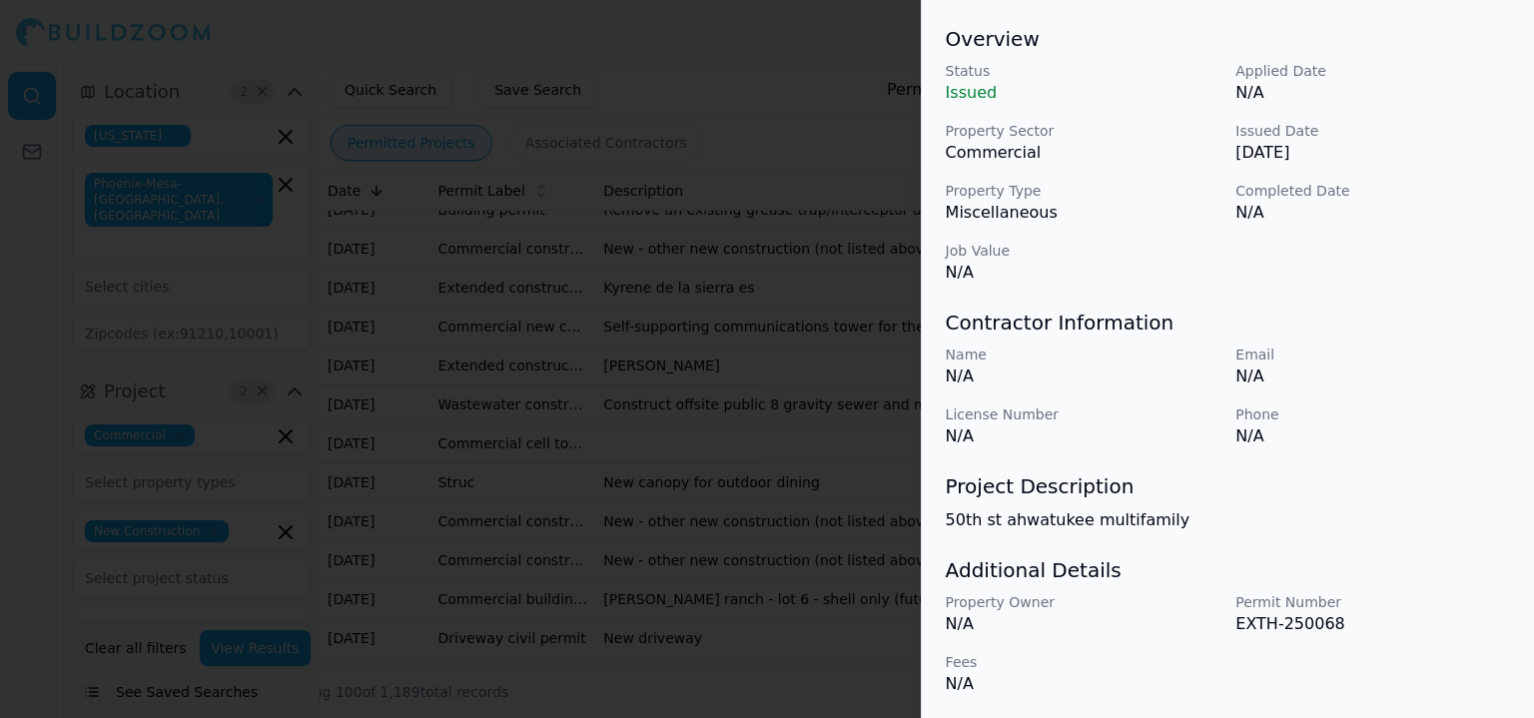
click at [715, 577] on div at bounding box center [767, 359] width 1534 height 718
